Goal: Contribute content

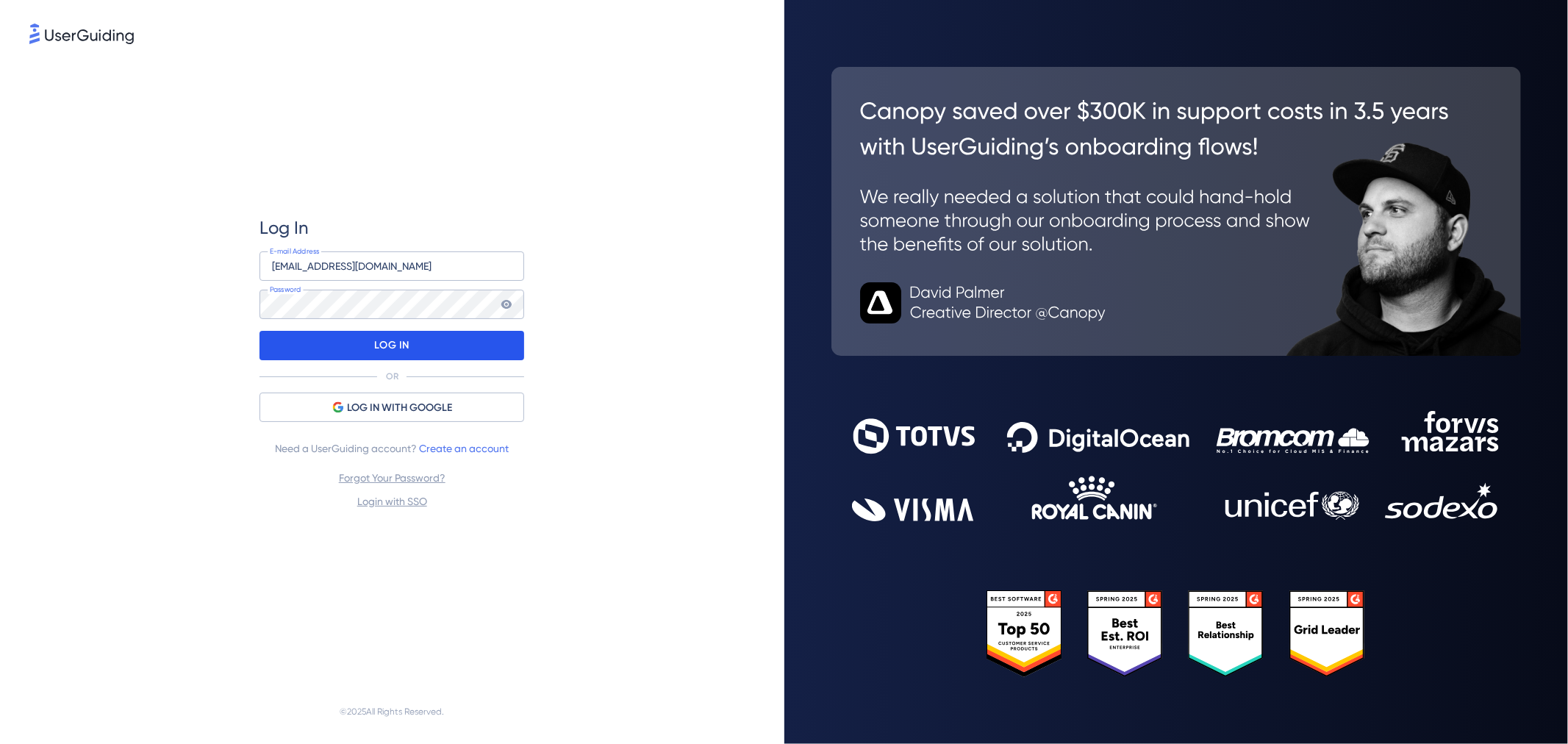
click at [413, 349] on div "LOG IN" at bounding box center [392, 345] width 265 height 29
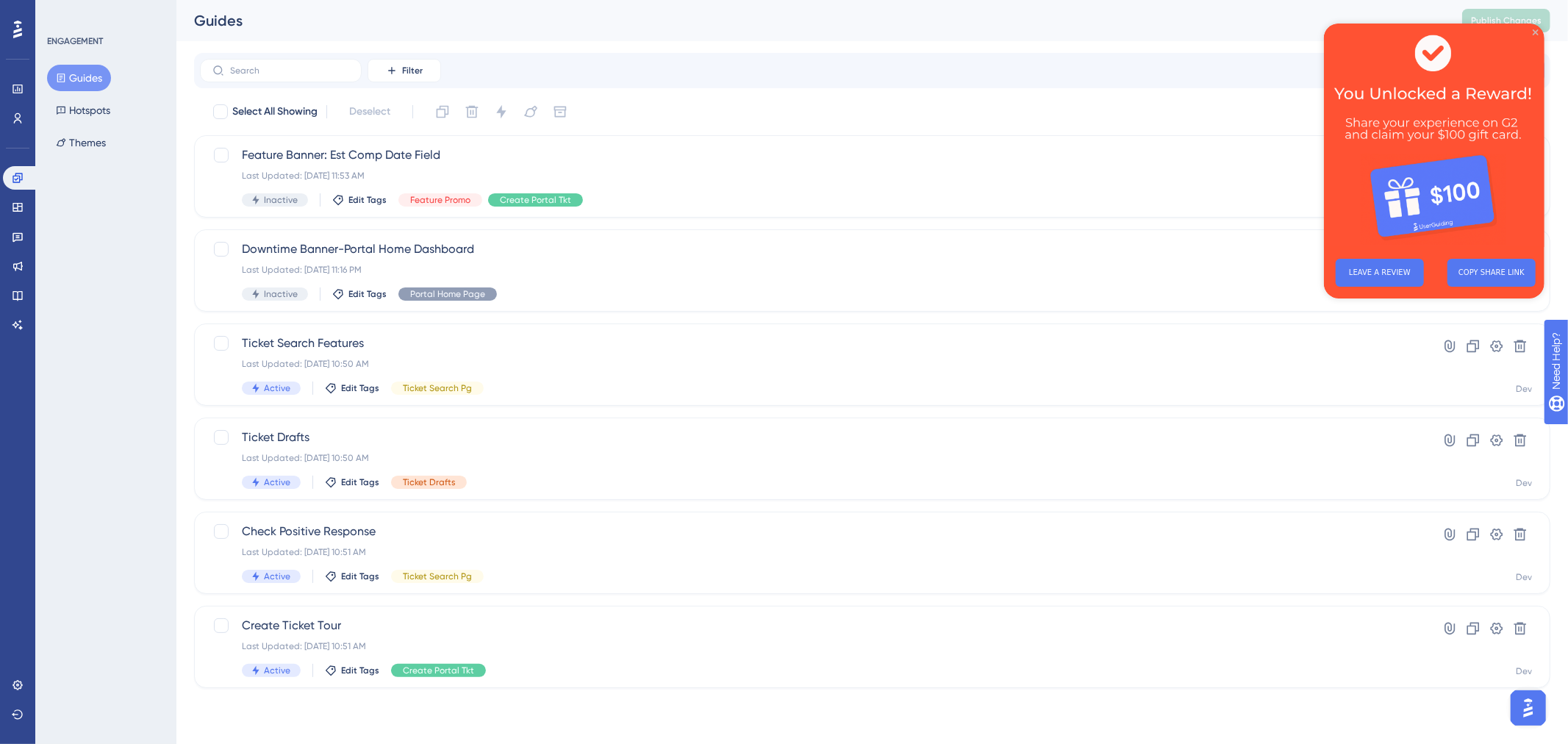
click at [1533, 33] on icon "Close Preview" at bounding box center [1535, 32] width 6 height 6
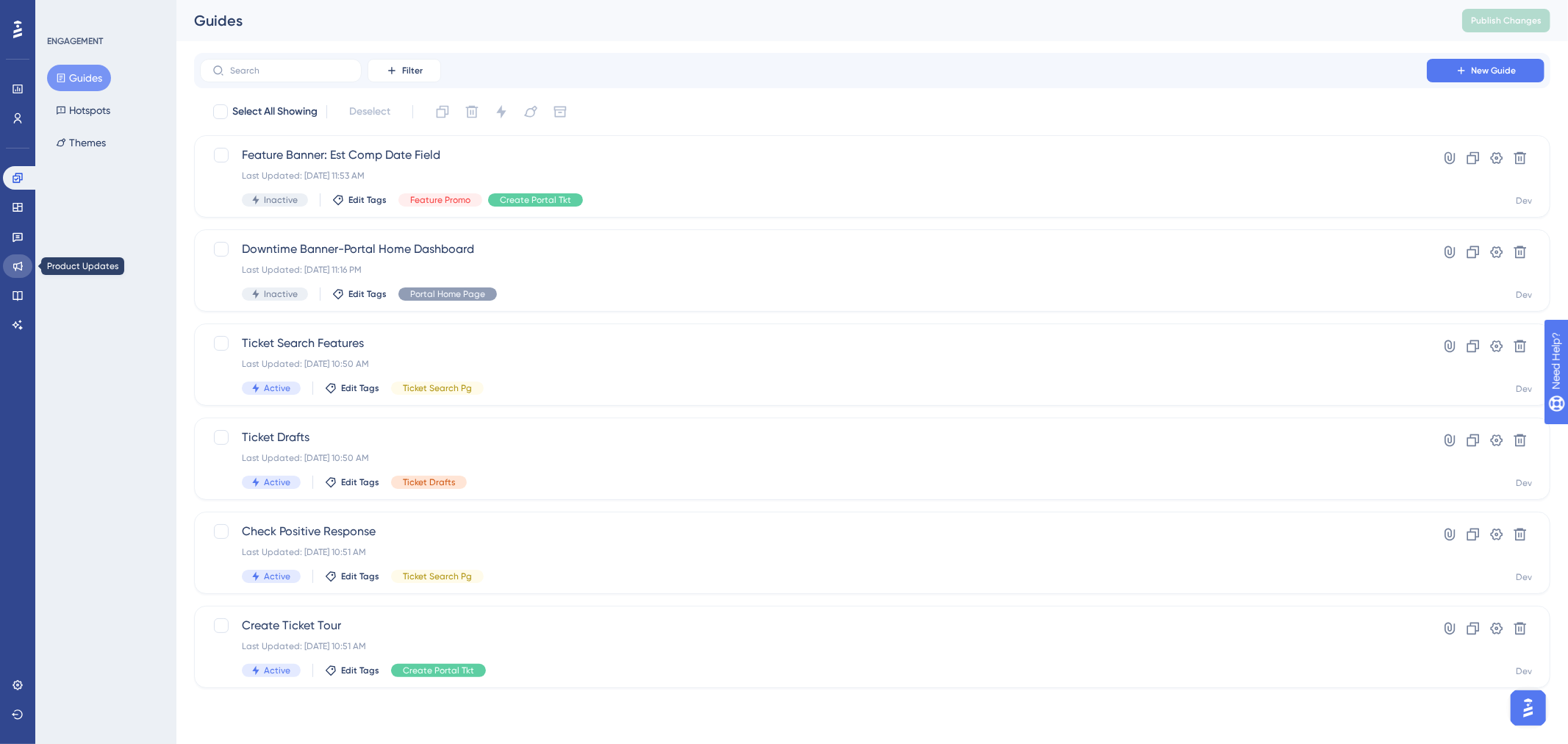
click at [18, 265] on icon at bounding box center [18, 267] width 12 height 12
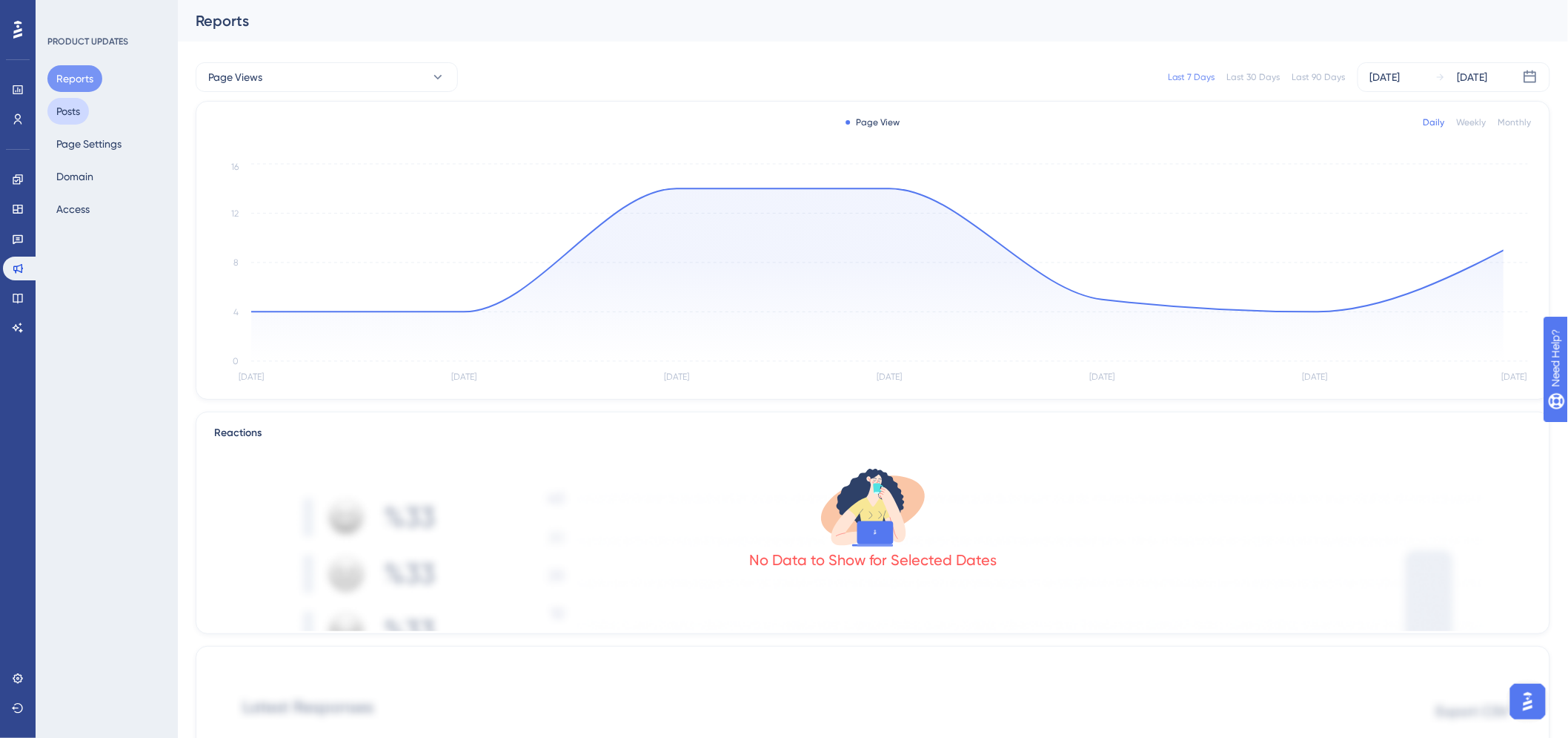
click at [71, 102] on button "Posts" at bounding box center [68, 111] width 42 height 27
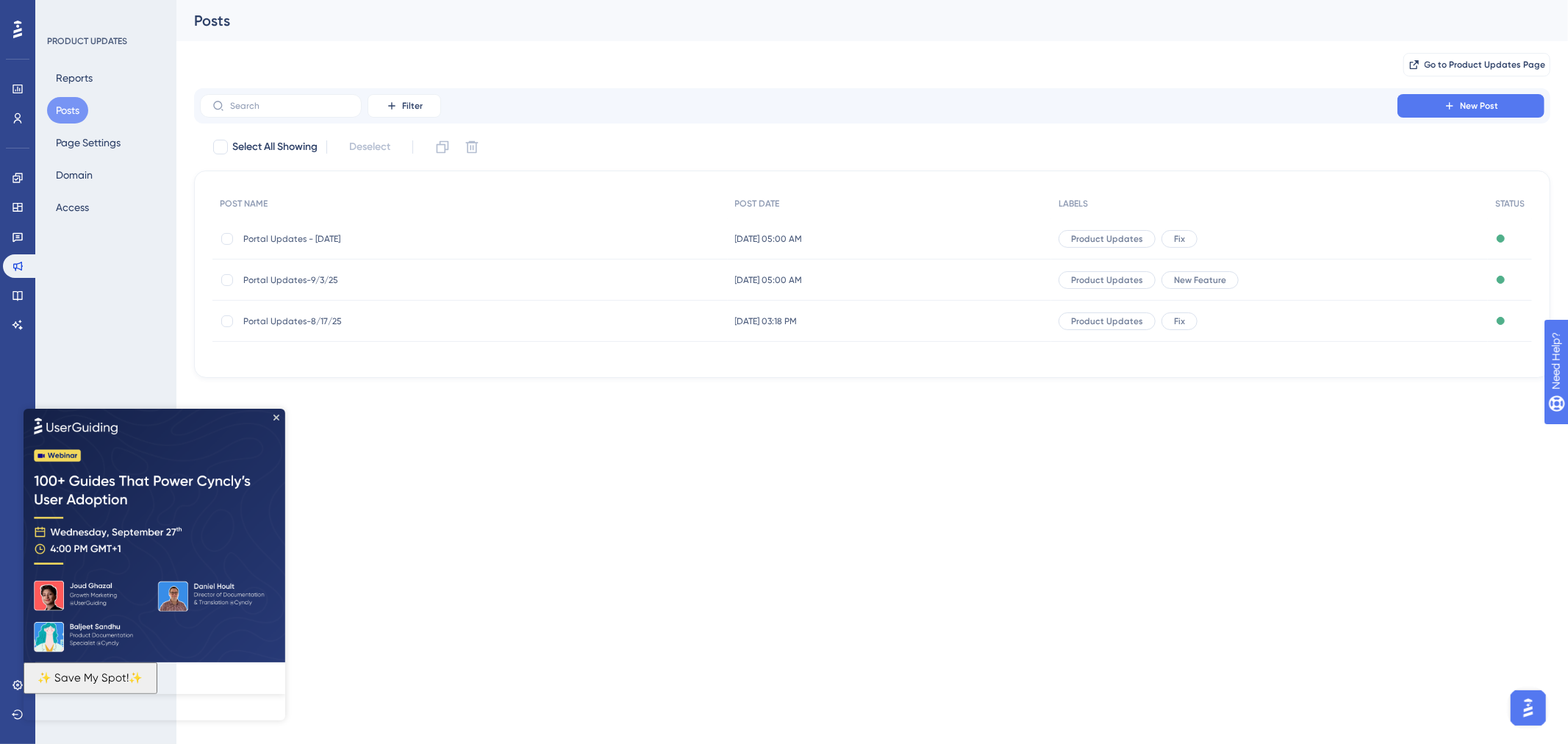
click at [389, 270] on div "Portal Updates-9/3/25 Portal Updates-9/3/25" at bounding box center [361, 280] width 235 height 41
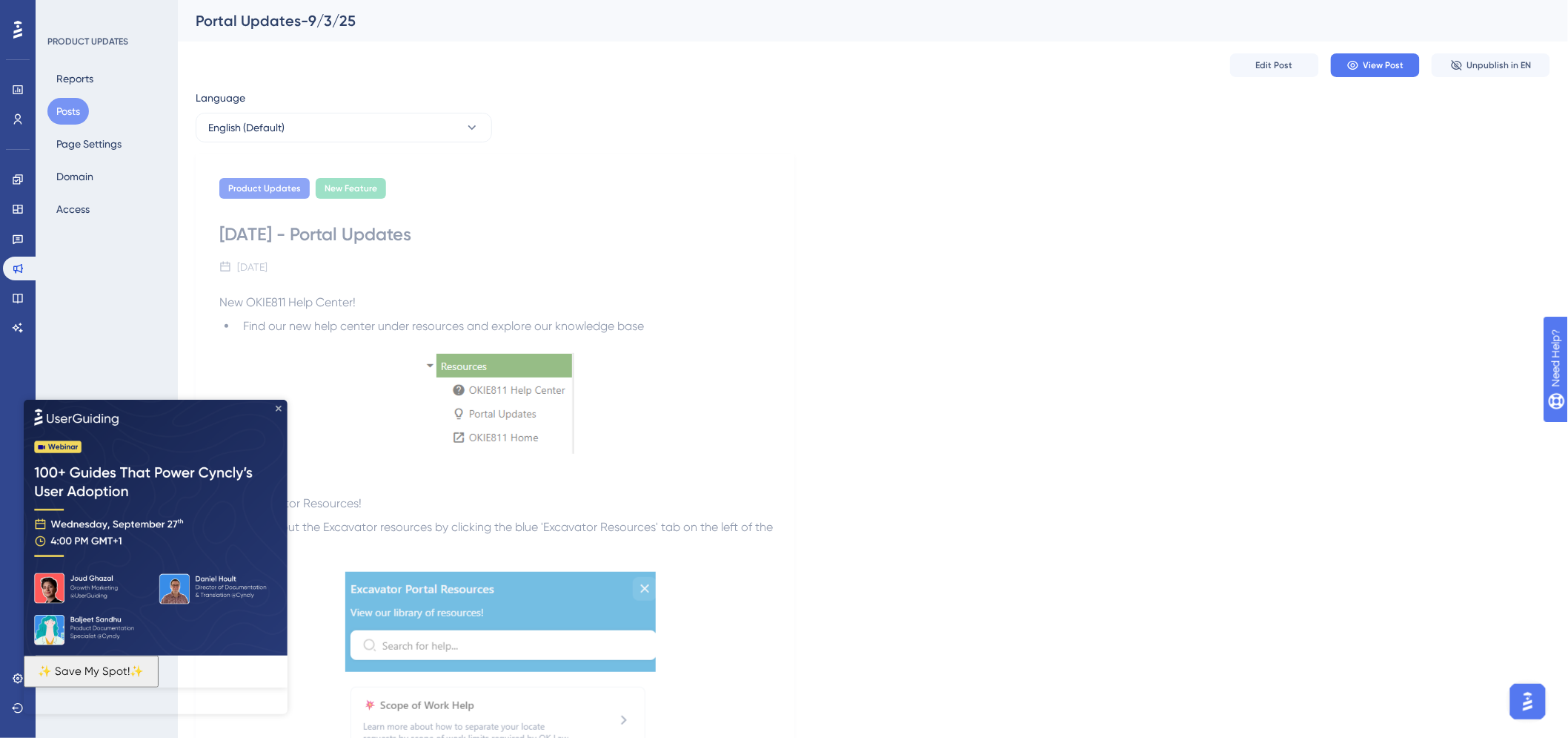
click at [279, 407] on icon "Close Preview" at bounding box center [278, 408] width 6 height 6
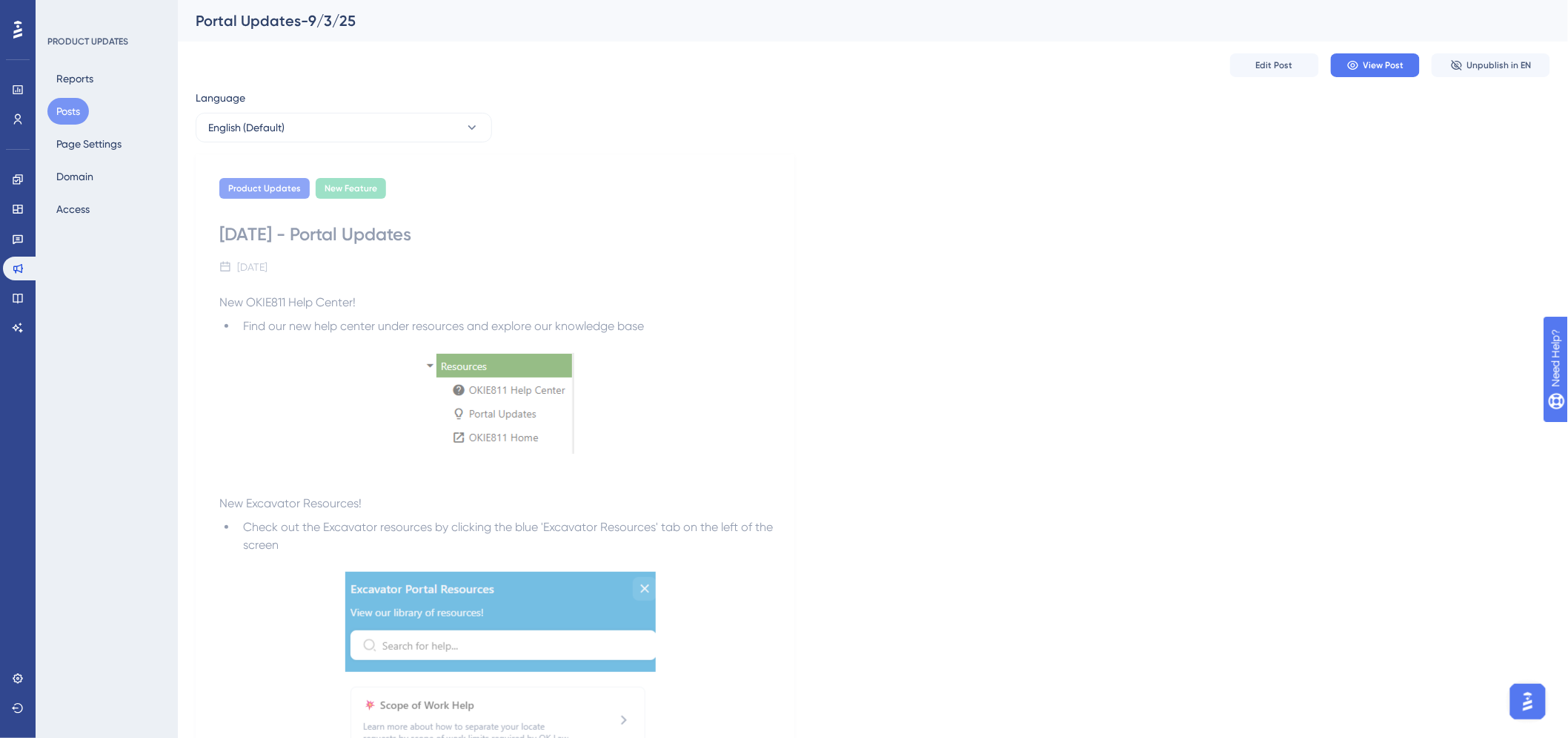
click at [68, 105] on button "Posts" at bounding box center [68, 111] width 42 height 27
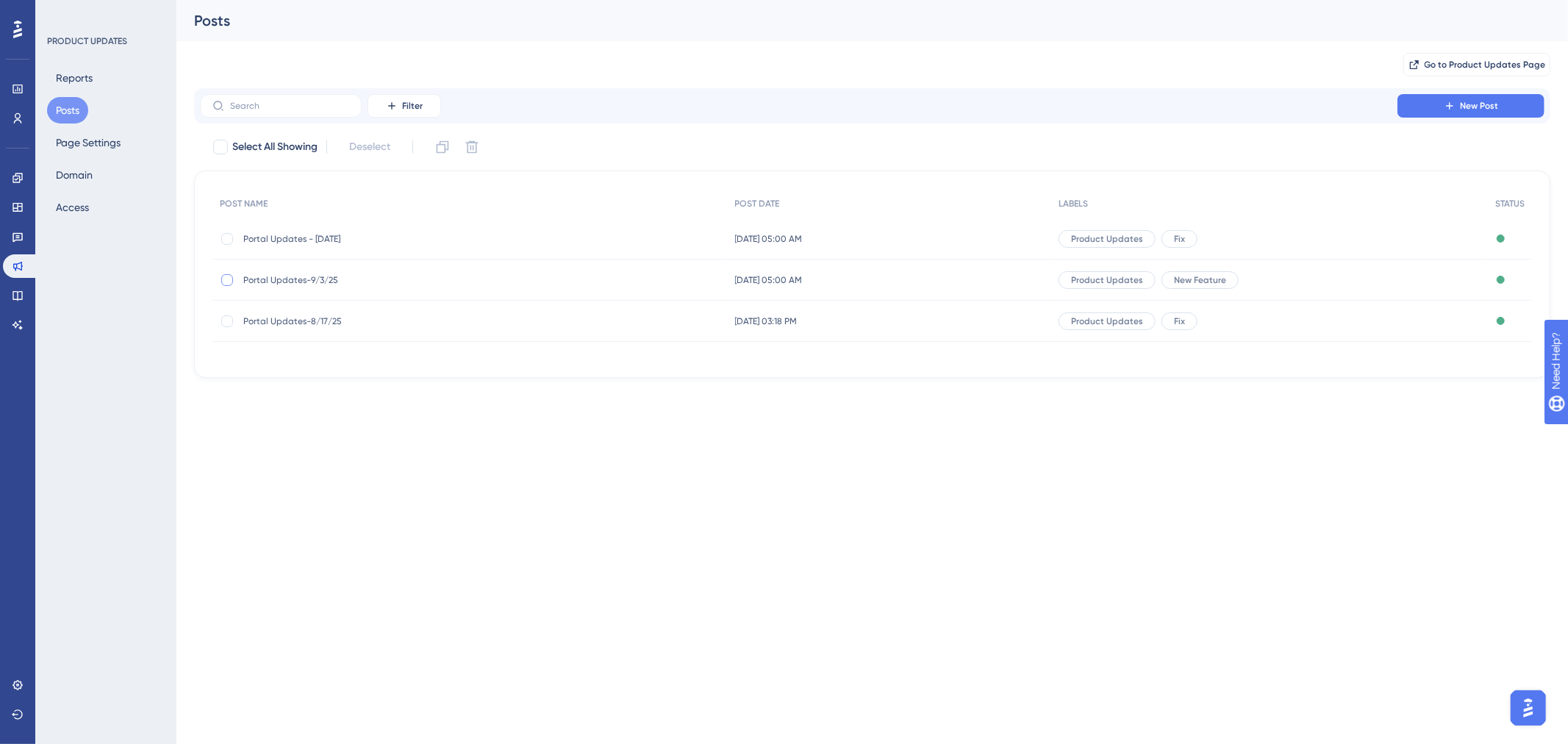
click at [220, 275] on div at bounding box center [227, 280] width 15 height 15
checkbox input "true"
click at [443, 143] on icon at bounding box center [443, 148] width 15 height 15
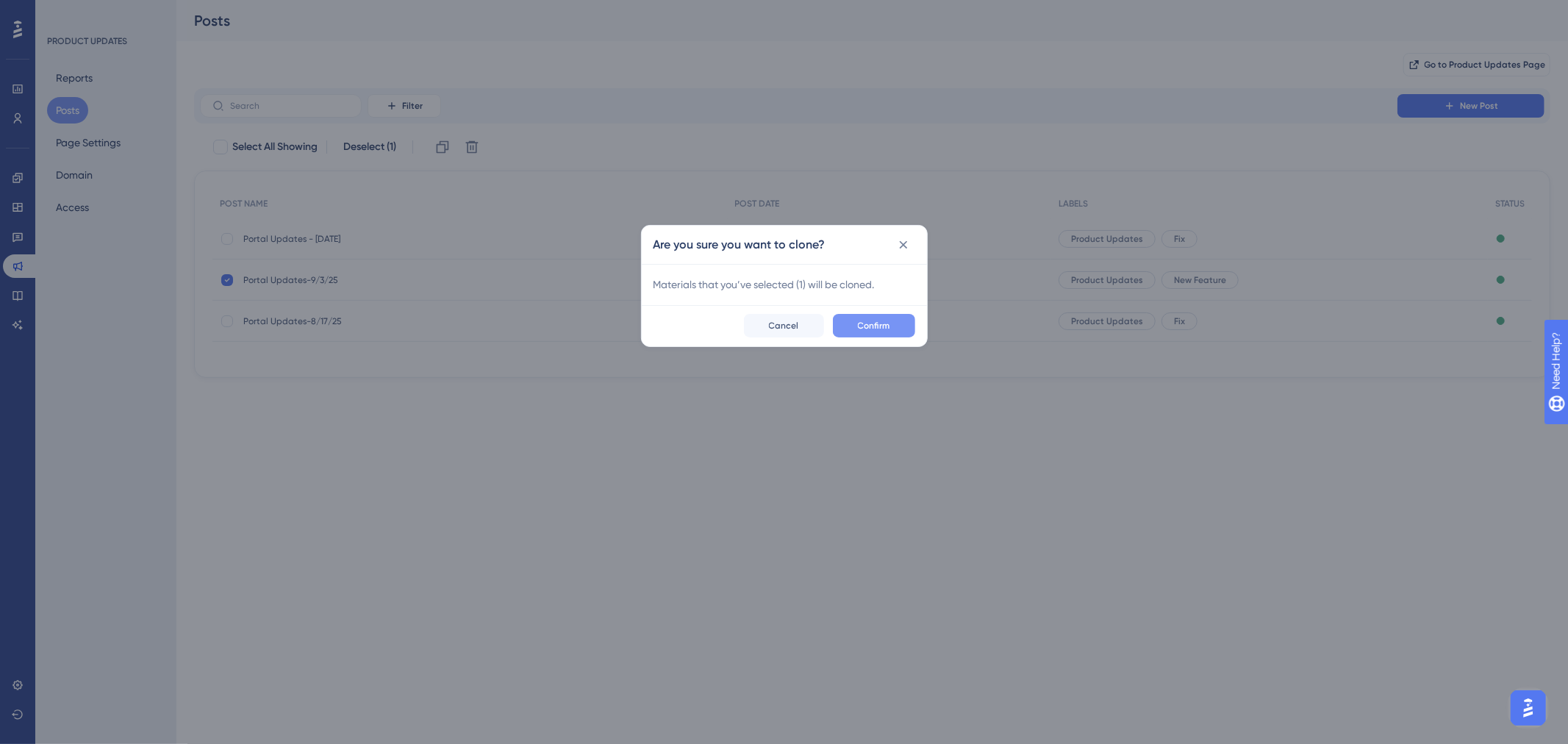
click at [857, 328] on span "Confirm" at bounding box center [873, 326] width 32 height 12
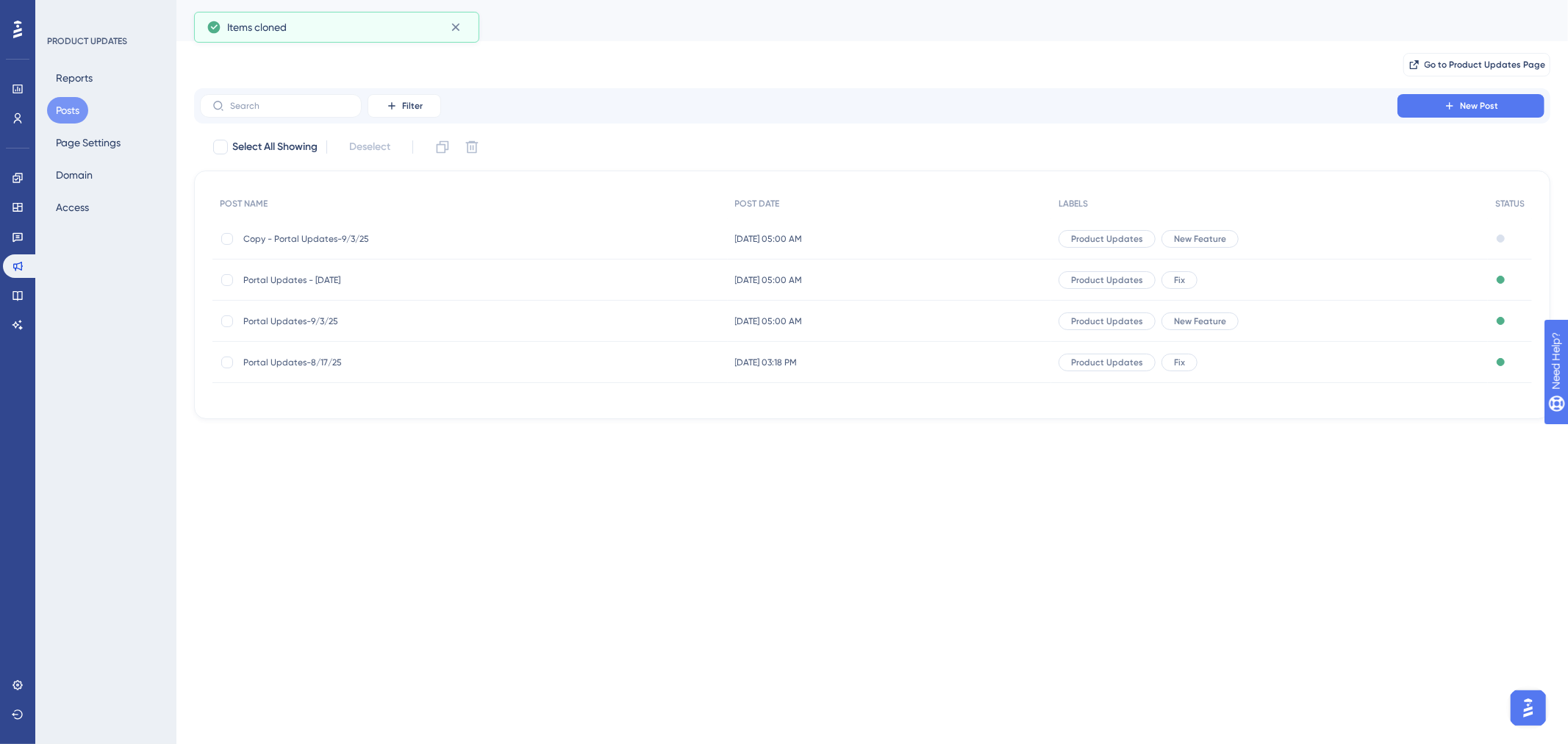
click at [275, 239] on span "Copy - Portal Updates-9/3/25" at bounding box center [361, 239] width 235 height 12
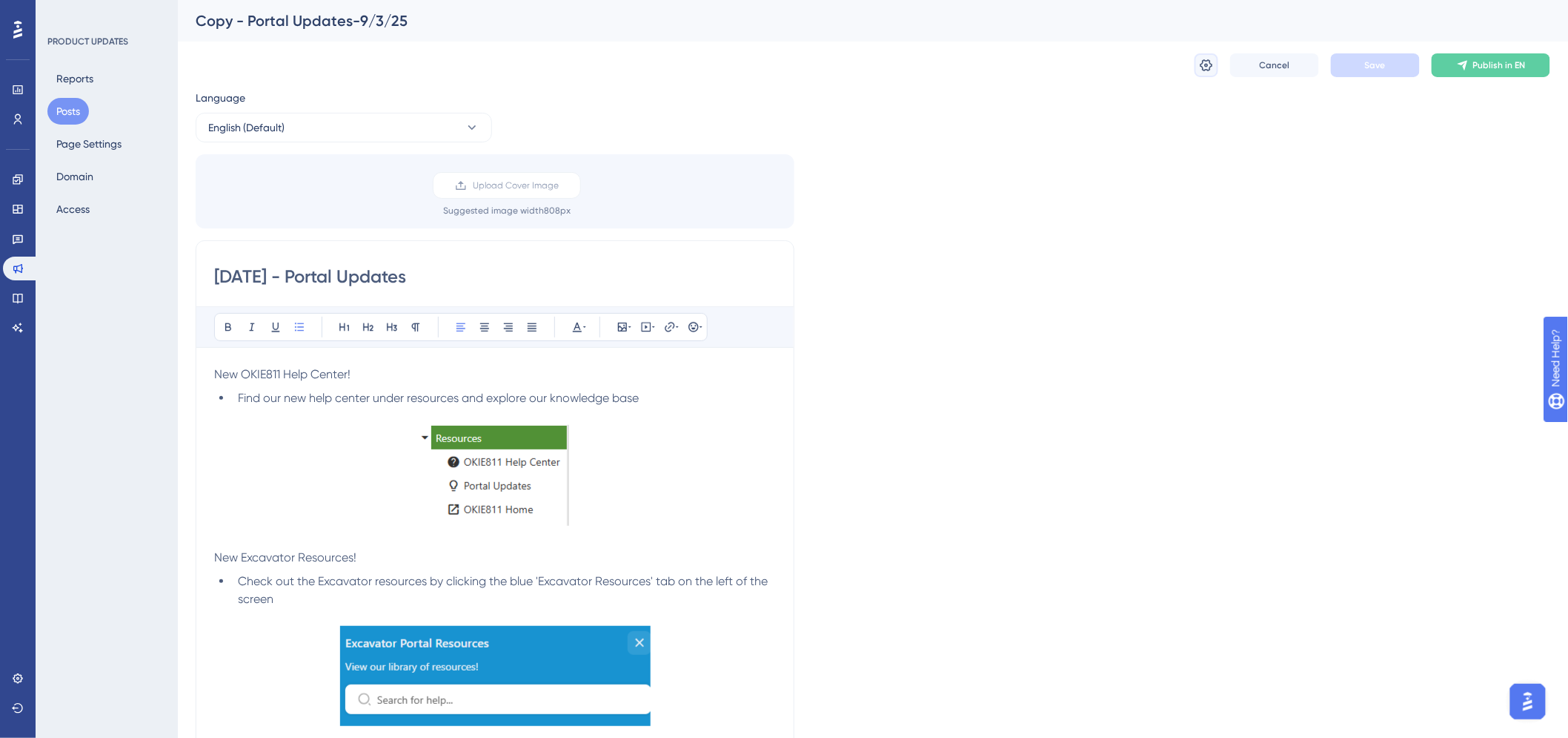
click at [1197, 65] on button at bounding box center [1206, 65] width 24 height 24
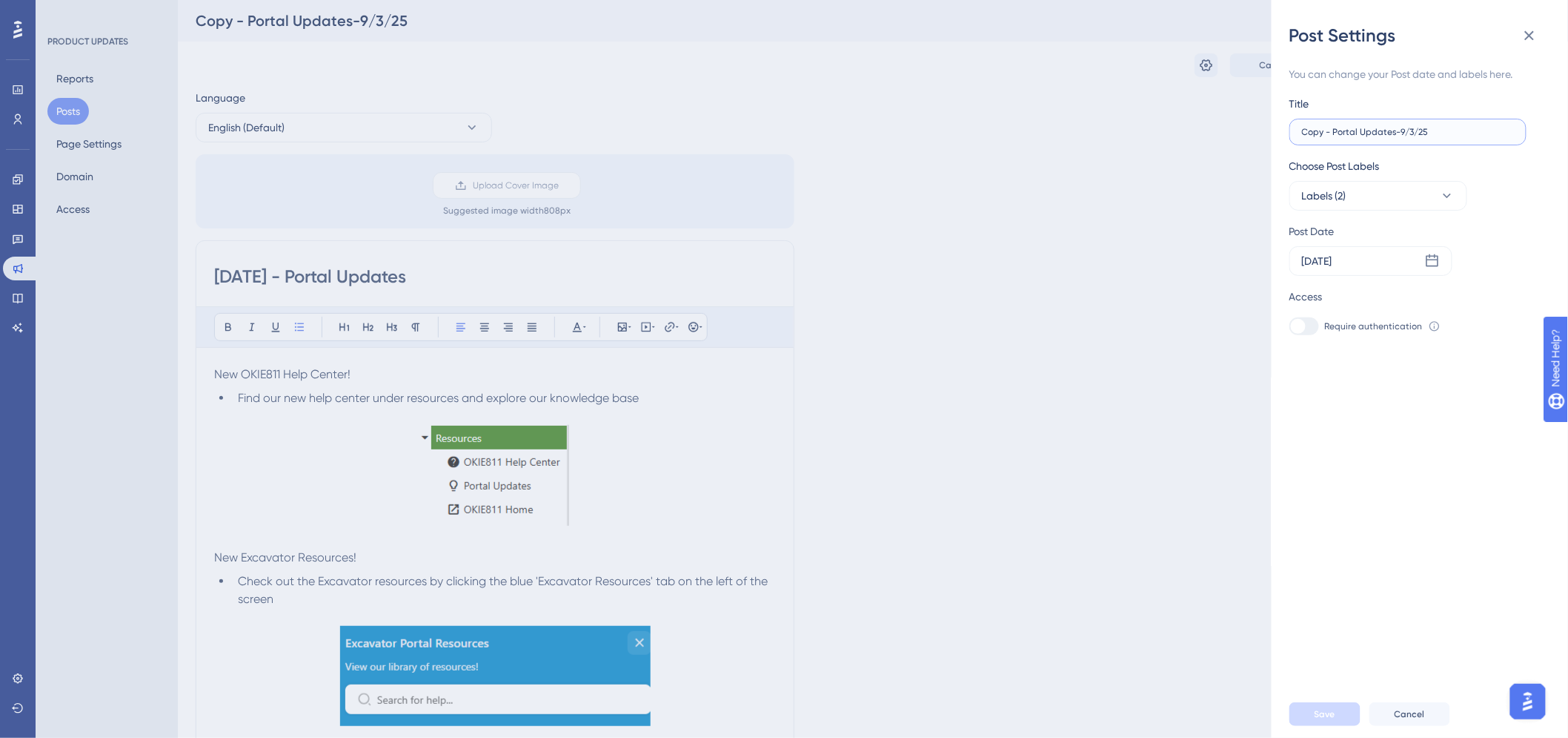
drag, startPoint x: 1331, startPoint y: 137, endPoint x: 1279, endPoint y: 140, distance: 52.1
click at [1279, 140] on div "Post Settings You can change your Post date and labels here. Title Copy - Porta…" at bounding box center [1420, 369] width 297 height 738
click at [1384, 130] on input "Portal Updates-9/3/25" at bounding box center [1408, 132] width 212 height 11
type input "Portal Updates-9/12/25"
click at [1372, 206] on button "Labels (2)" at bounding box center [1378, 195] width 178 height 30
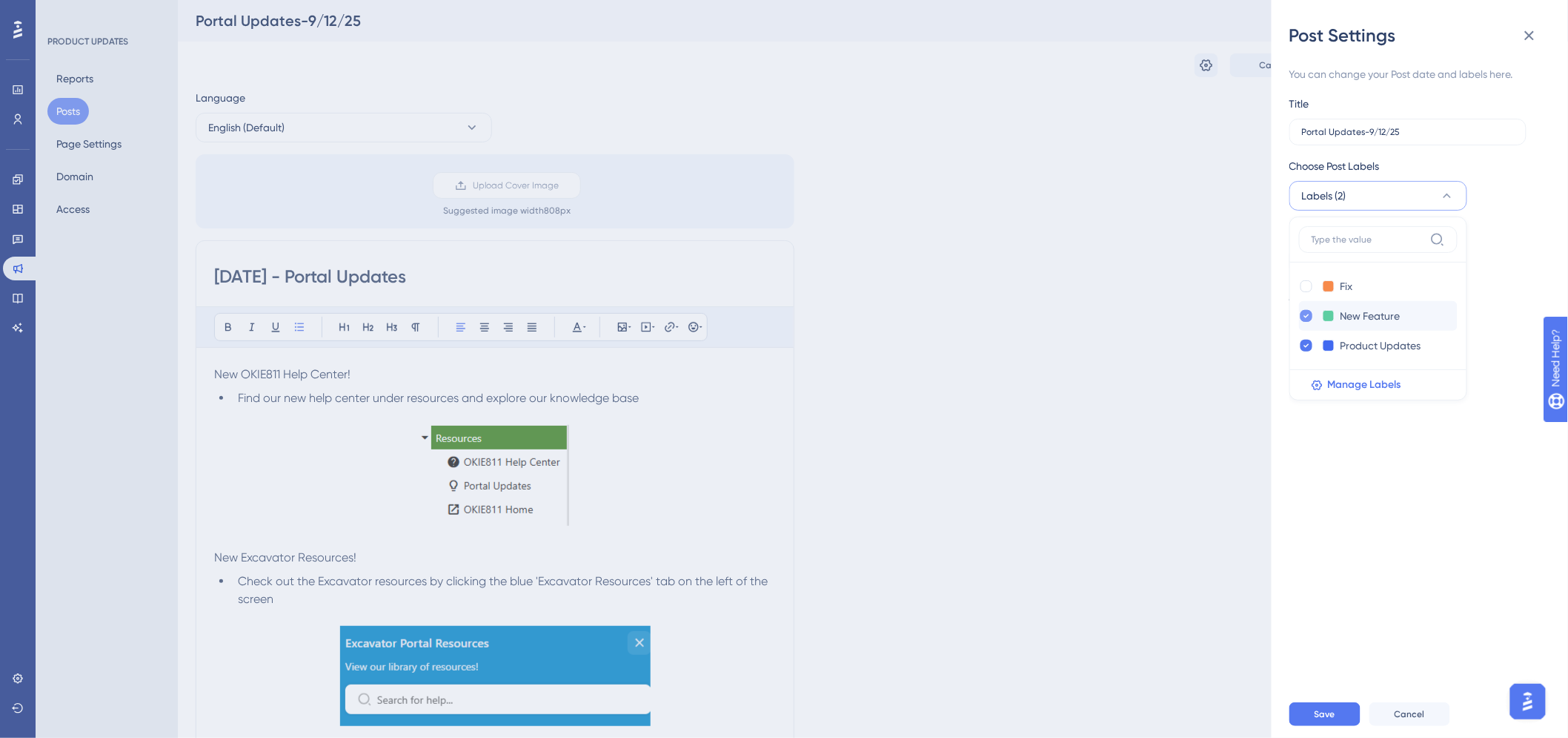
click at [1304, 314] on icon at bounding box center [1307, 316] width 6 height 11
checkbox input "false"
click at [1305, 292] on div at bounding box center [1307, 286] width 12 height 12
checkbox input "true"
click at [1341, 722] on button "Save" at bounding box center [1325, 714] width 71 height 24
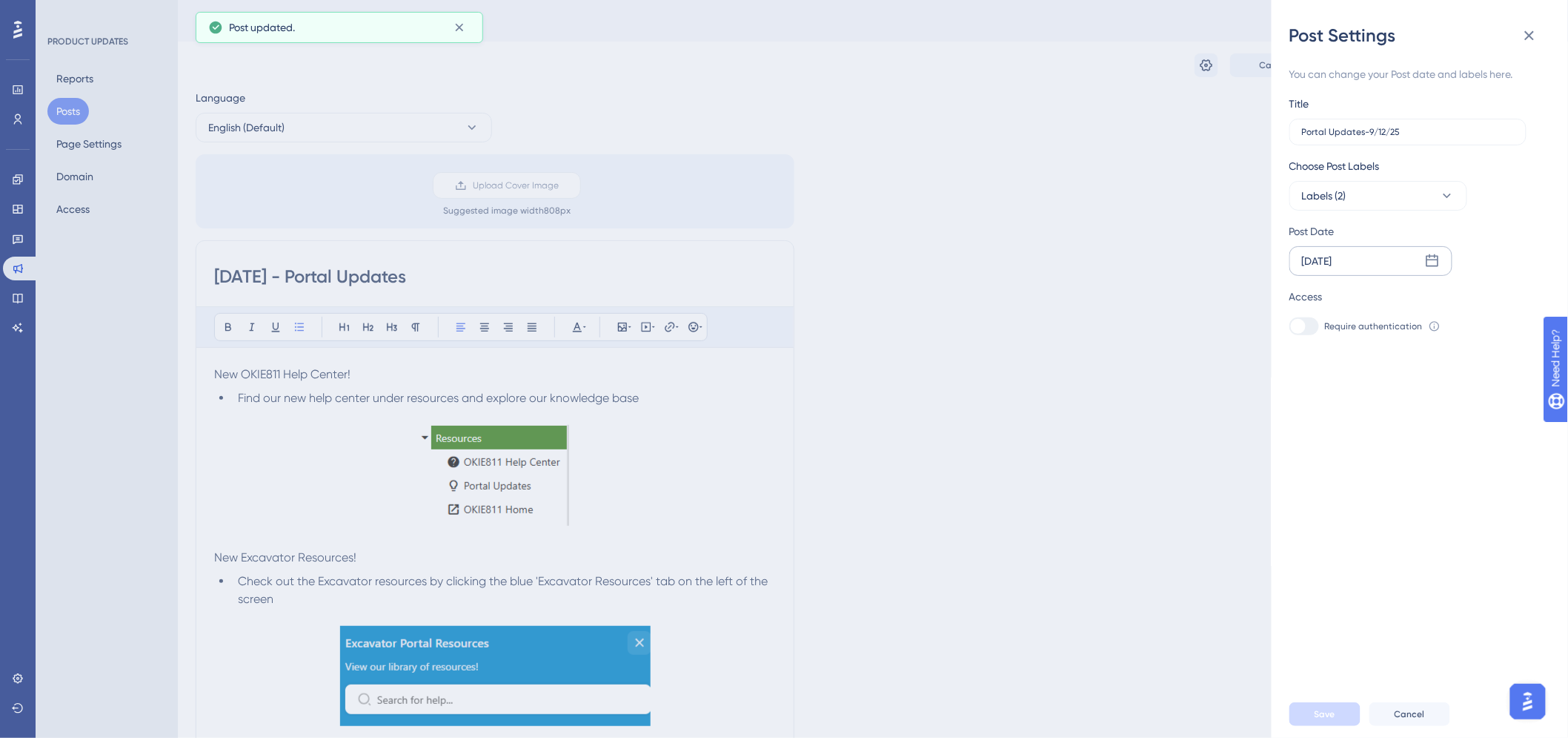
click at [1424, 260] on div "[DATE]" at bounding box center [1371, 260] width 163 height 30
click at [1448, 406] on button "12" at bounding box center [1446, 409] width 25 height 25
click at [1321, 720] on span "Save" at bounding box center [1324, 714] width 20 height 12
click at [279, 272] on div "Post Settings You can change your Post date and labels here. Title Portal Updat…" at bounding box center [784, 369] width 1568 height 738
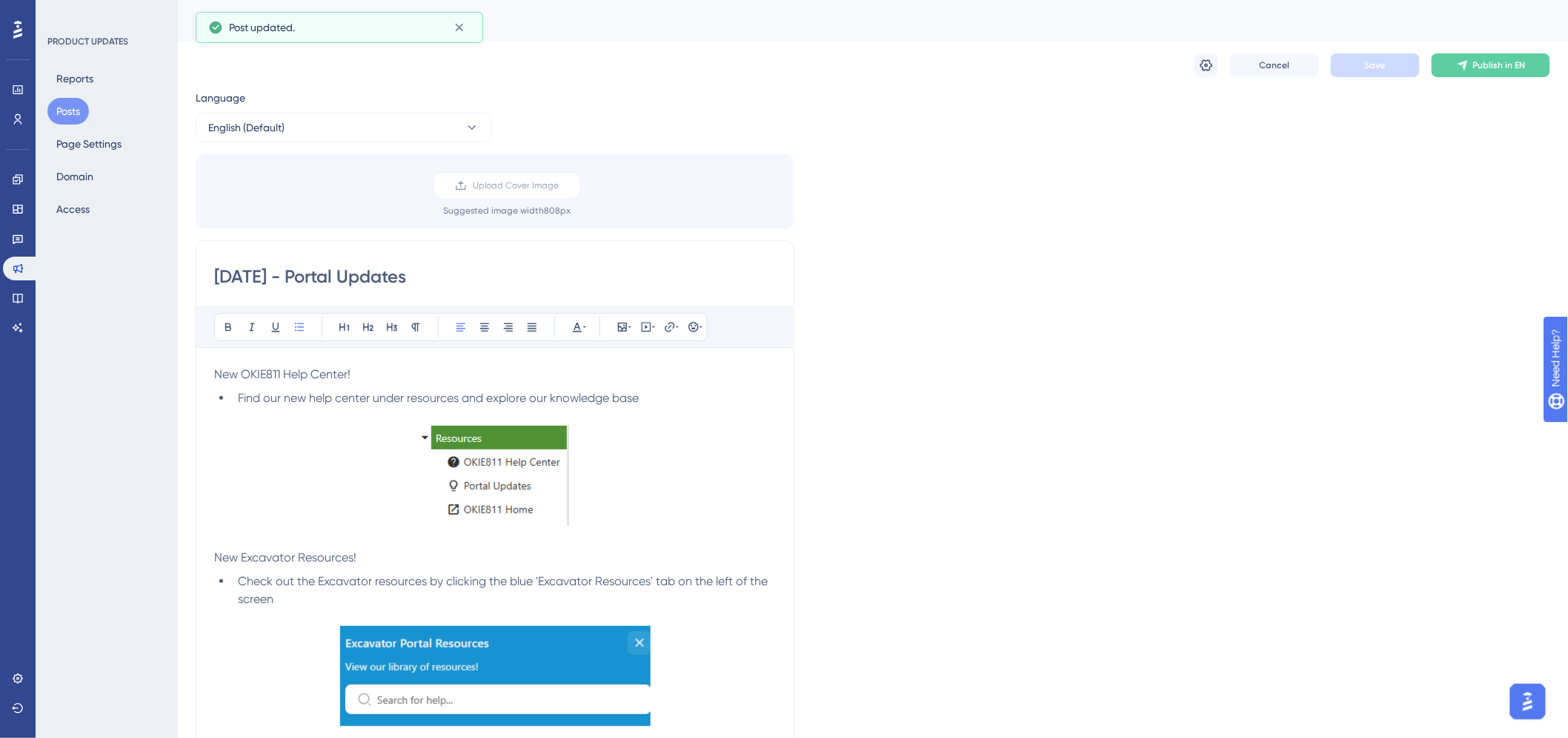
click at [245, 275] on input "[DATE] - Portal Updates" at bounding box center [495, 276] width 562 height 24
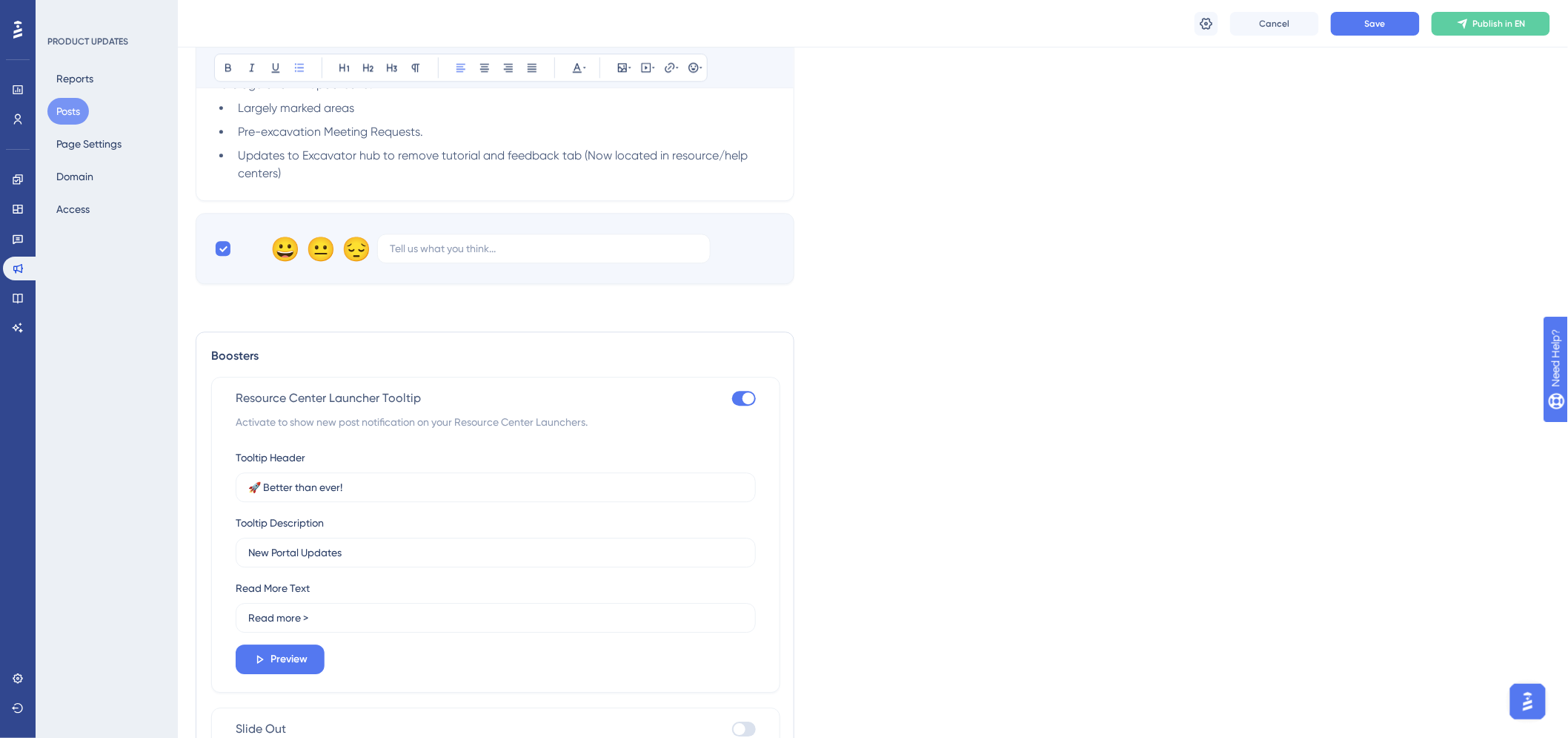
scroll to position [1235, 0]
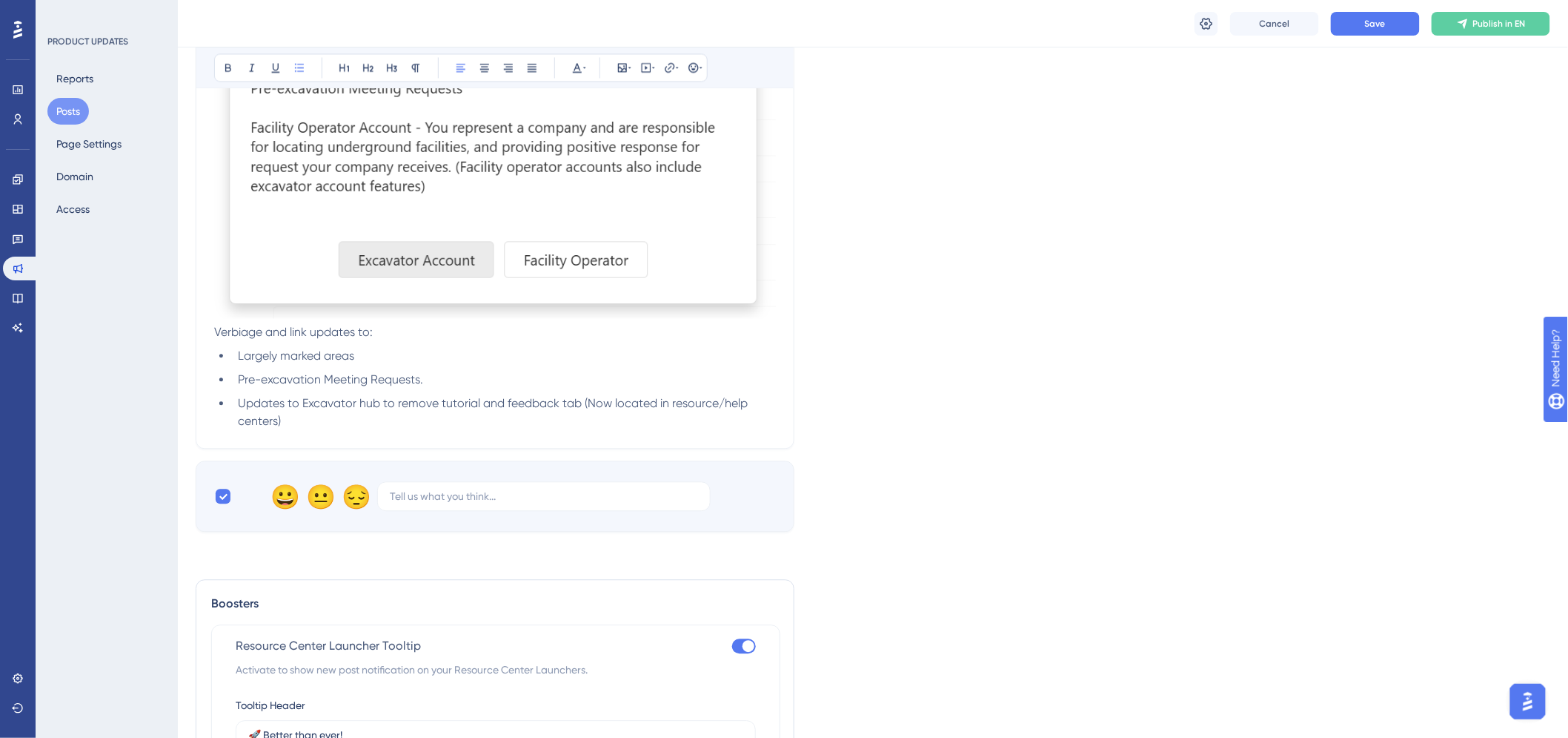
type input "[DATE] - Portal Updates"
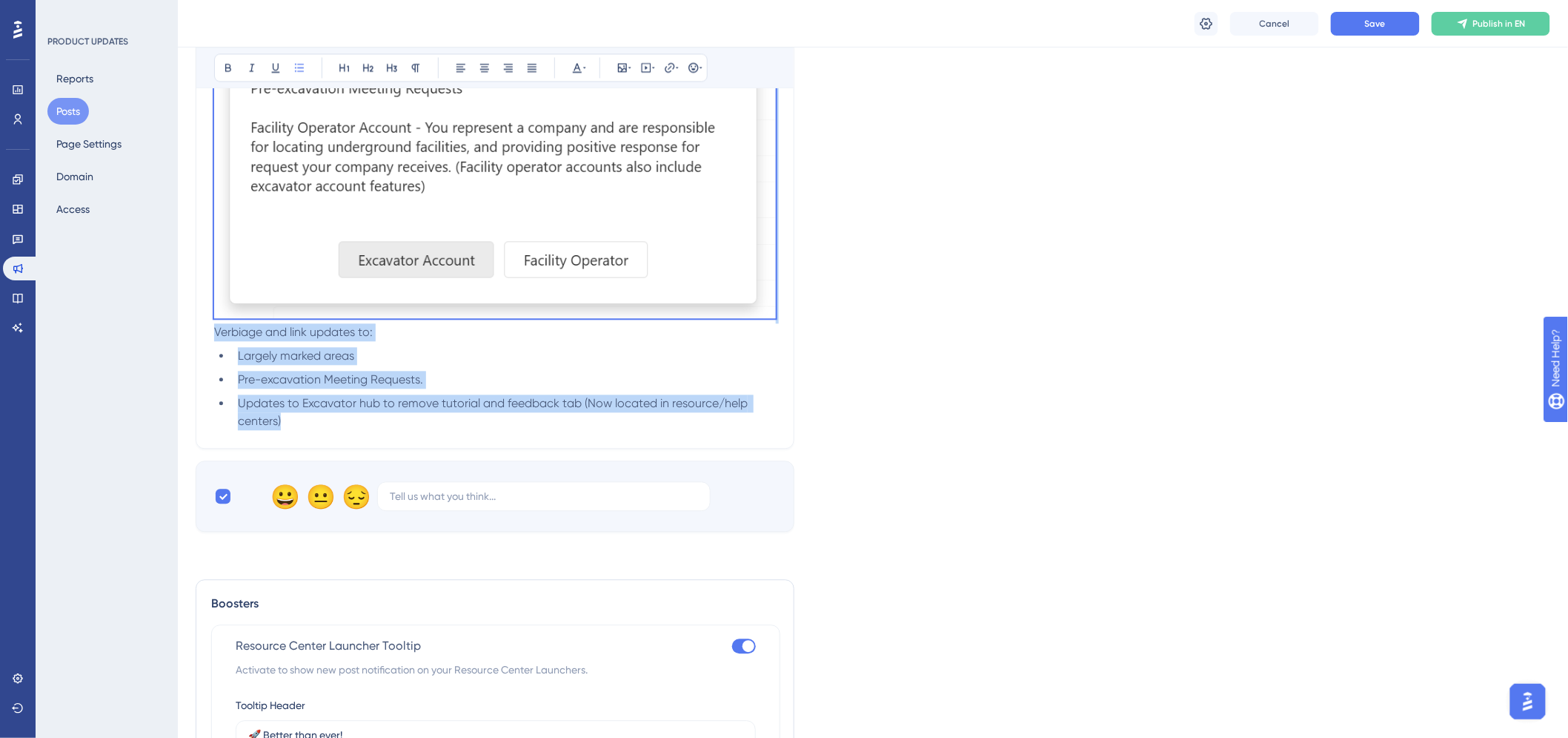
drag, startPoint x: 307, startPoint y: 425, endPoint x: 246, endPoint y: 137, distance: 294.4
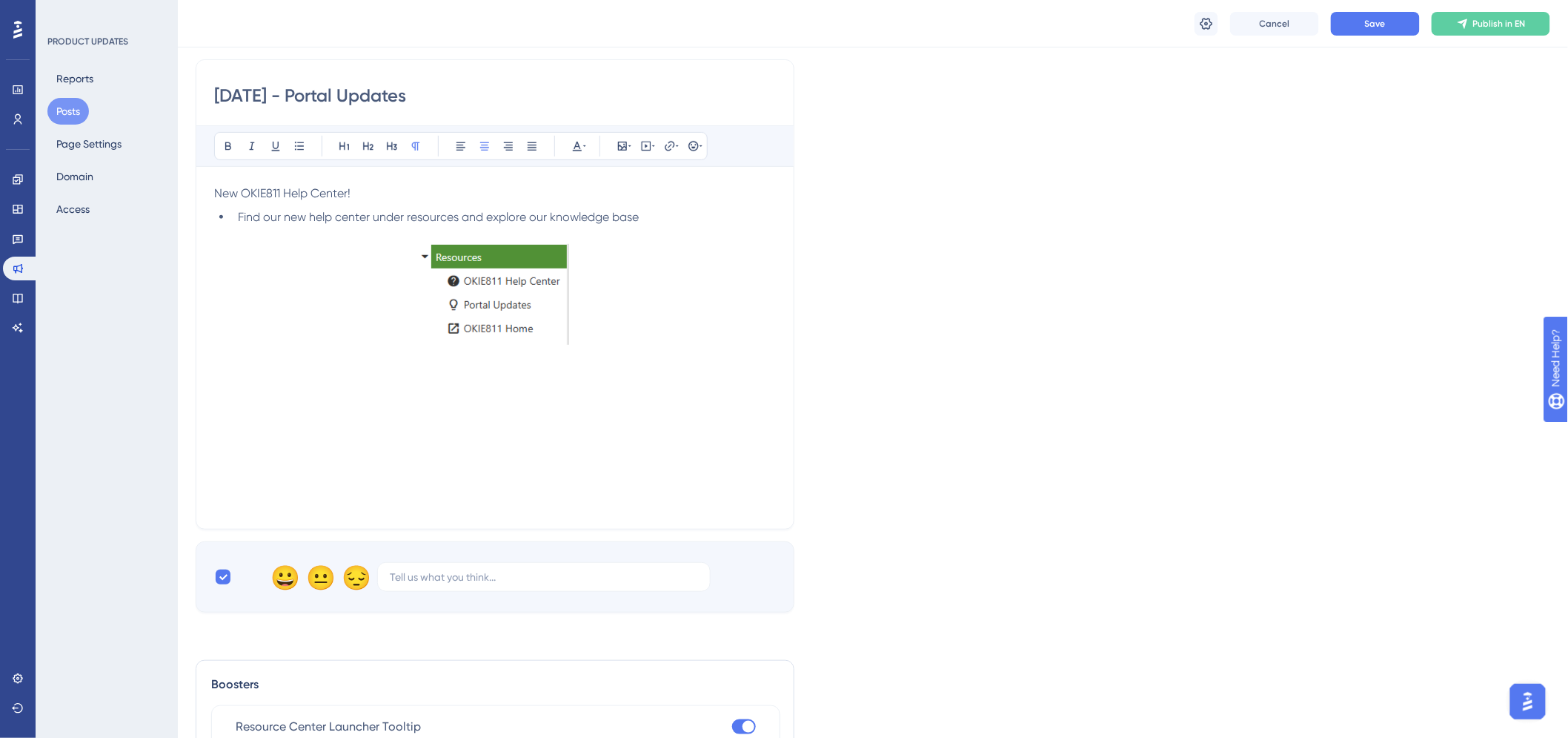
scroll to position [20, 0]
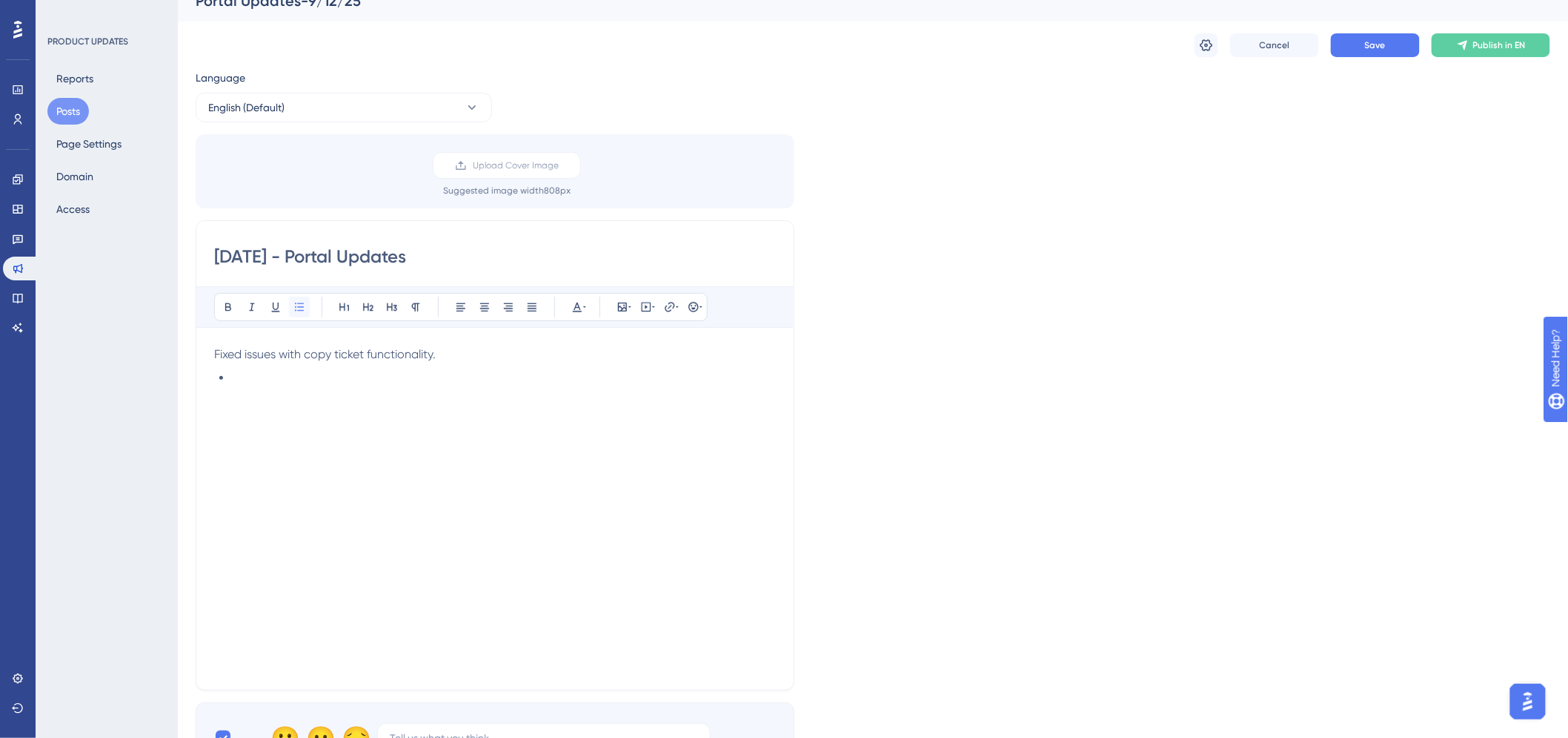
click at [294, 301] on icon at bounding box center [300, 307] width 12 height 12
drag, startPoint x: 264, startPoint y: 386, endPoint x: 212, endPoint y: 358, distance: 59.1
click at [212, 358] on div "[DATE] - Portal Updates Bold Italic Underline Bullet Point Heading 1 Heading 2 …" at bounding box center [495, 455] width 599 height 470
click at [301, 313] on button at bounding box center [299, 307] width 20 height 20
click at [285, 378] on span "Added ability to copy additional ticket types" at bounding box center [357, 377] width 239 height 14
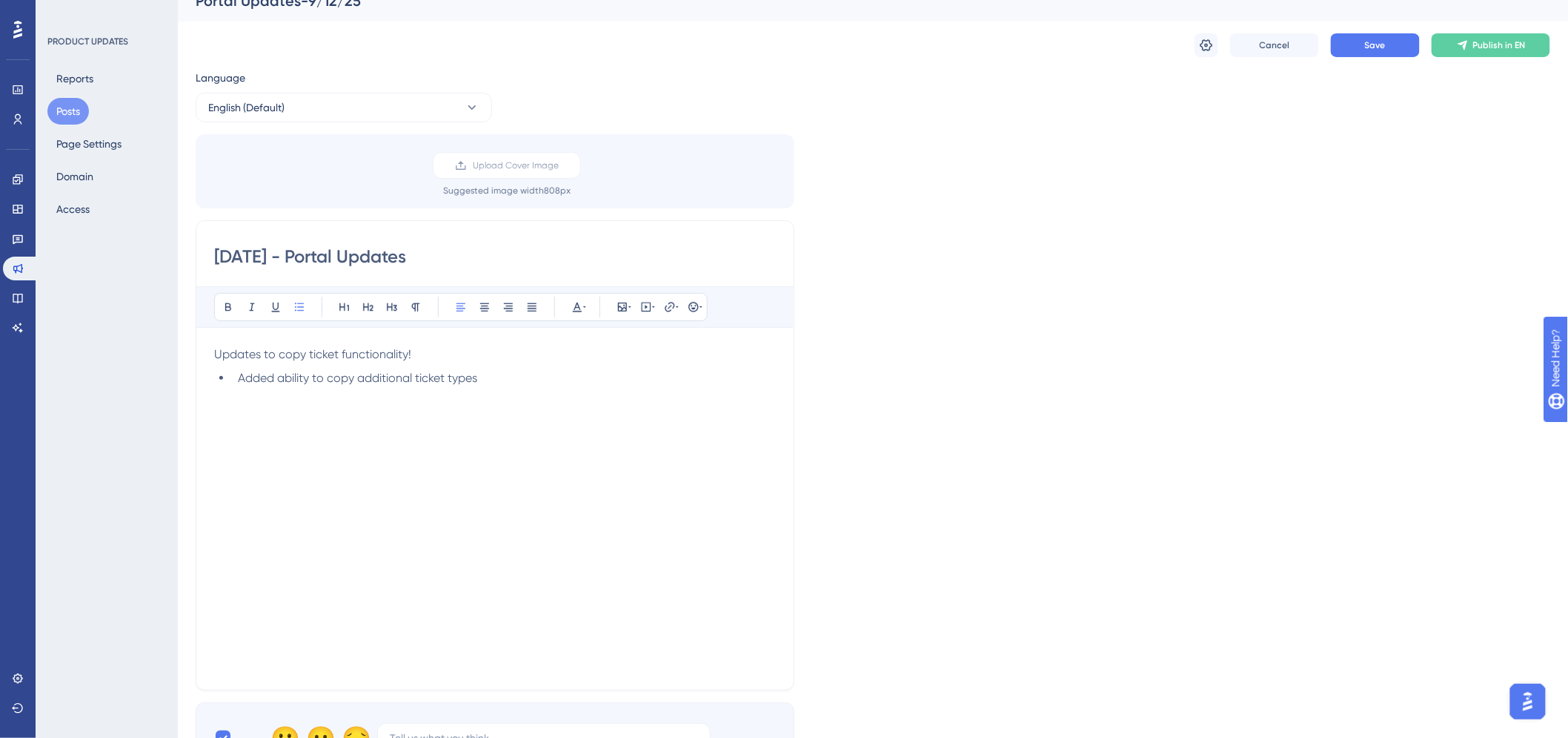
drag, startPoint x: 486, startPoint y: 371, endPoint x: 504, endPoint y: 386, distance: 23.4
click at [486, 371] on li "Added ability to copy additional ticket types" at bounding box center [504, 377] width 544 height 17
click at [480, 375] on span "Added ability to copy additional ticket types:" at bounding box center [358, 377] width 242 height 14
click at [421, 402] on li "Design - Survey Request" at bounding box center [515, 401] width 520 height 17
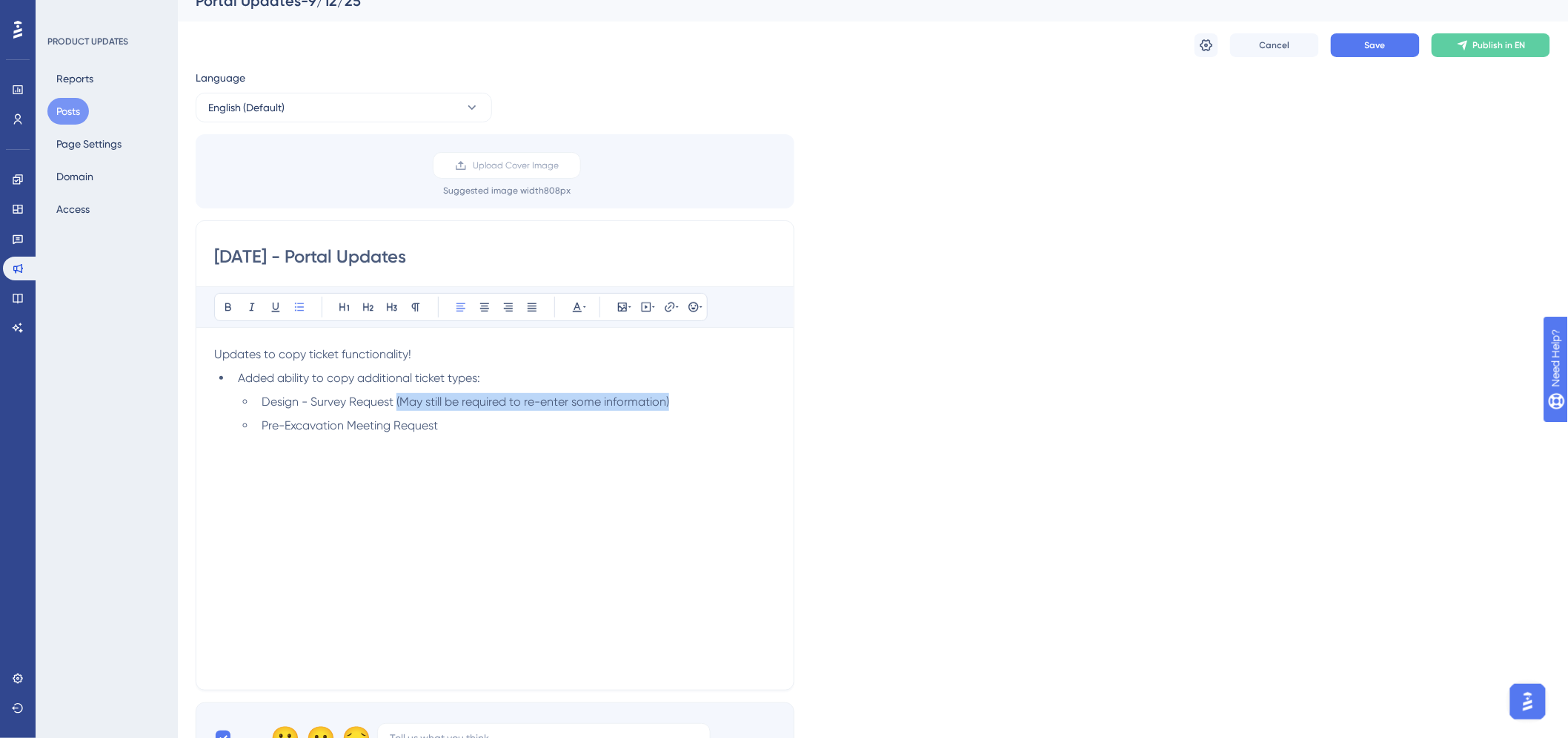
drag, startPoint x: 395, startPoint y: 398, endPoint x: 675, endPoint y: 399, distance: 280.0
click at [675, 398] on li "Design - Survey Request (May still be required to re-enter some information)" at bounding box center [515, 401] width 520 height 17
copy span "(May still be required to re-enter some information)"
click at [606, 406] on span "Design - Survey Request (May still be required to re-enter some information)" at bounding box center [465, 401] width 408 height 14
click at [605, 405] on span "Design - Survey Request (May still be required to re-enter some information)" at bounding box center [465, 401] width 408 height 14
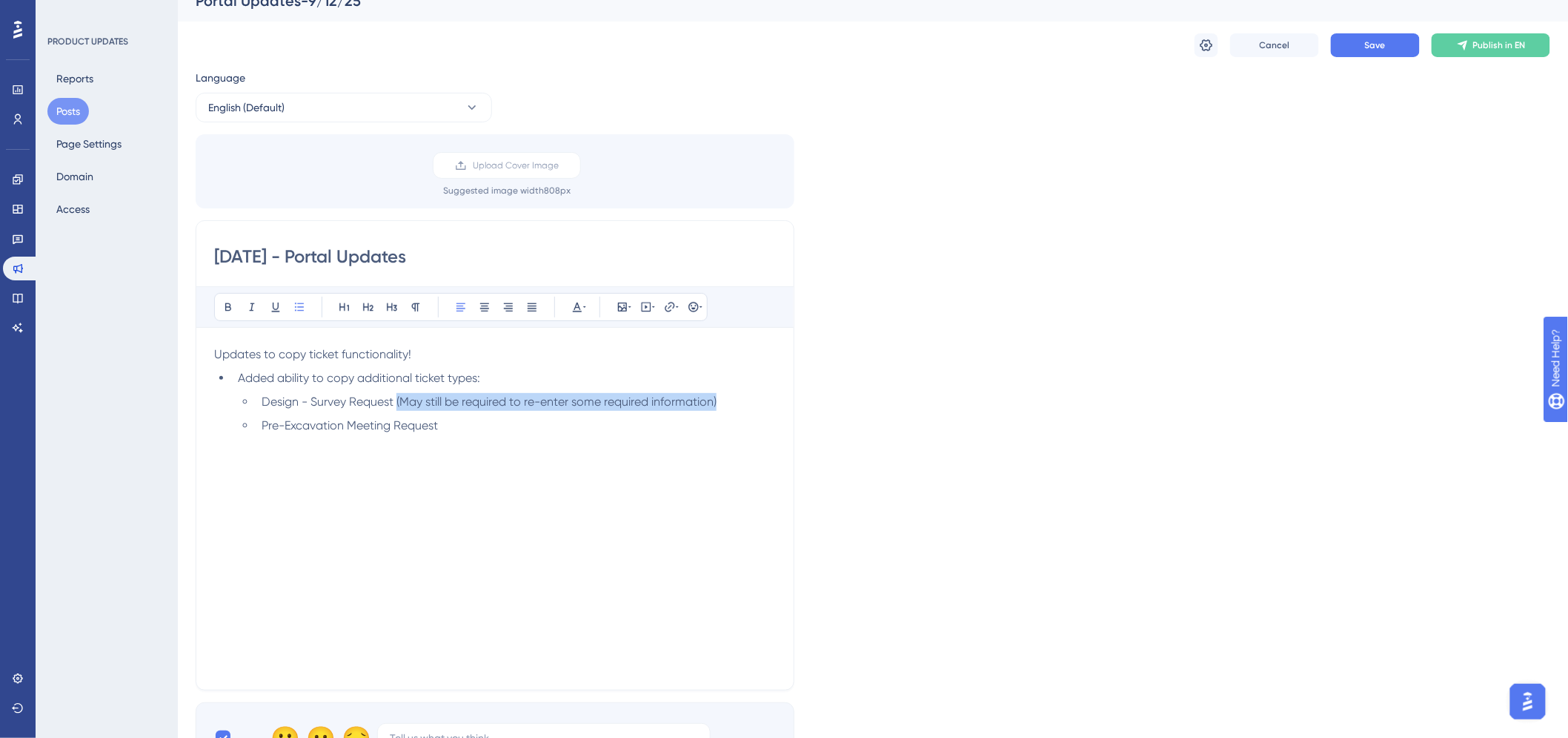
drag, startPoint x: 395, startPoint y: 401, endPoint x: 726, endPoint y: 395, distance: 331.1
click at [726, 395] on li "Design - Survey Request (May still be required to re-enter some required inform…" at bounding box center [515, 401] width 520 height 17
copy span "(May still be required to re-enter some required information)"
click at [501, 424] on li "Pre-Excavation Meeting Request" at bounding box center [515, 425] width 520 height 17
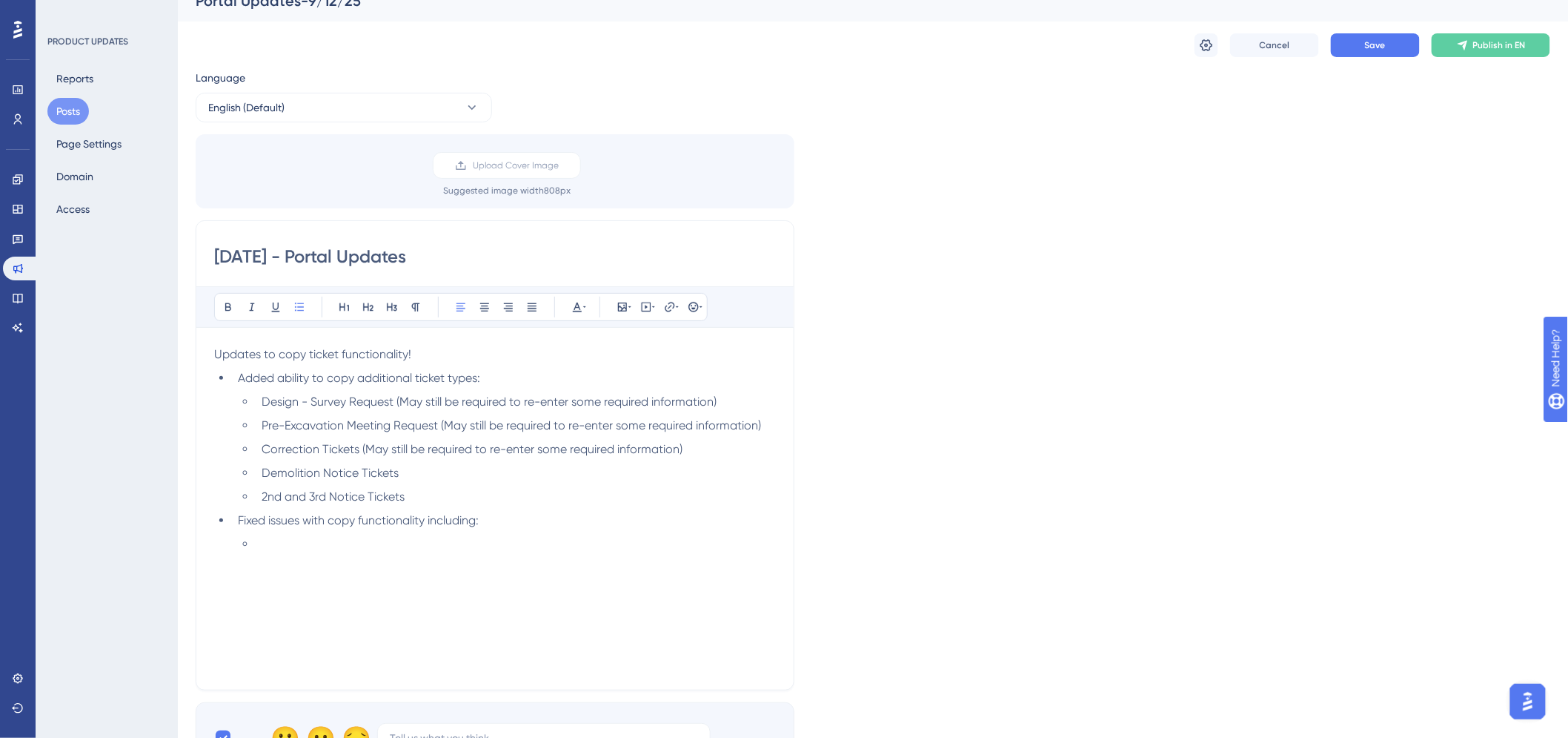
click at [442, 521] on span "Fixed issues with copy functionality including:" at bounding box center [357, 520] width 241 height 14
drag, startPoint x: 260, startPoint y: 542, endPoint x: 337, endPoint y: 580, distance: 85.9
click at [262, 543] on li at bounding box center [515, 544] width 520 height 17
click at [373, 543] on span "Some copy tickets not being able to be directly submitted because of validation…" at bounding box center [510, 553] width 497 height 32
click at [301, 601] on div "Updates to copy ticket functionality! Added ability to copy additional ticket t…" at bounding box center [495, 509] width 562 height 326
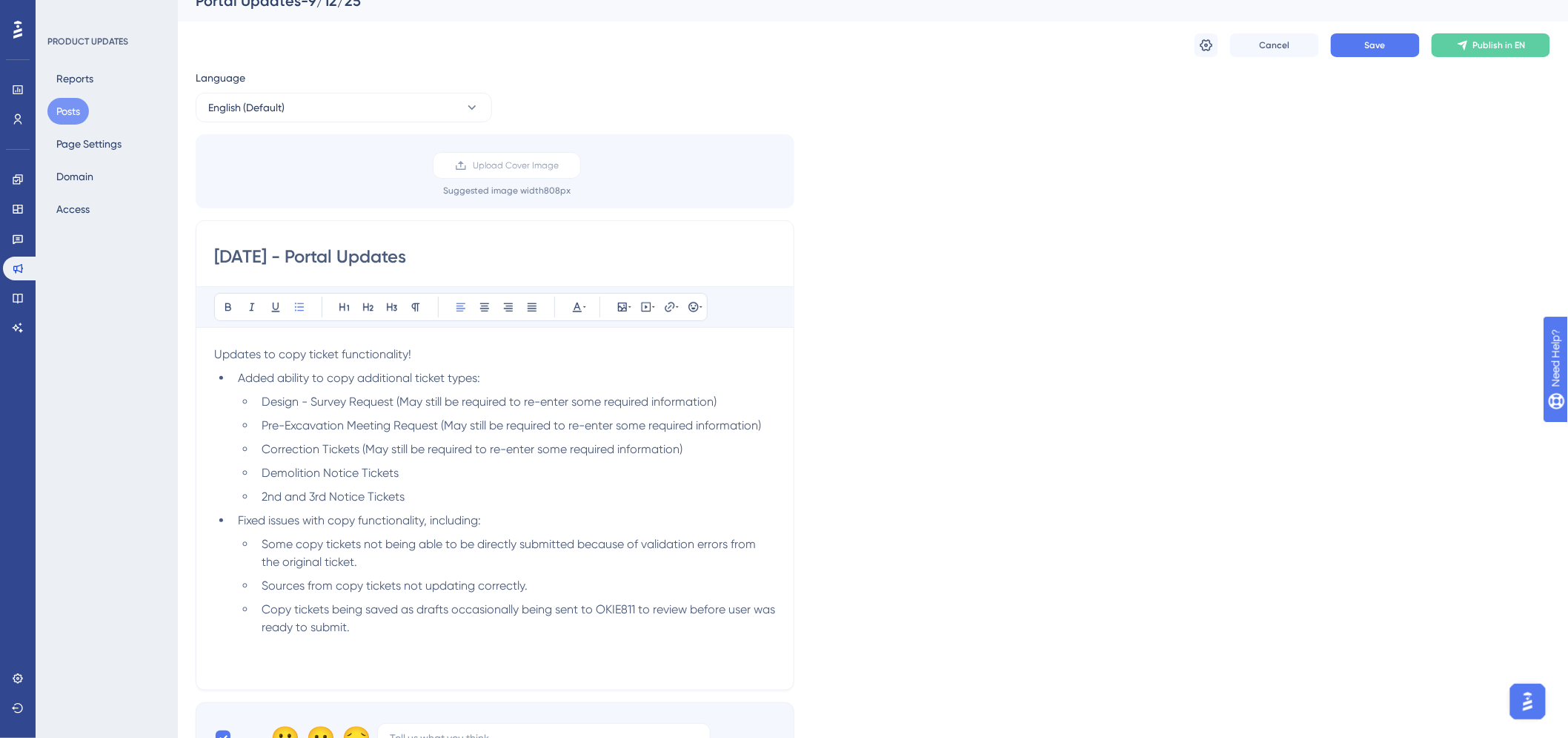
click at [458, 611] on span "Copy tickets being saved as drafts occasionally being sent to OKIE811 to review…" at bounding box center [520, 618] width 517 height 32
click at [584, 641] on div "Updates to copy ticket functionality! Added ability to copy additional ticket t…" at bounding box center [495, 509] width 562 height 326
click at [732, 609] on span "Copy tickets being saved as drafts, occasionally being sent to OKIE811 to revie…" at bounding box center [509, 618] width 495 height 32
drag, startPoint x: 534, startPoint y: 661, endPoint x: 478, endPoint y: 644, distance: 58.5
click at [529, 660] on div "Updates to copy ticket functionality! Added ability to copy additional ticket t…" at bounding box center [495, 509] width 562 height 326
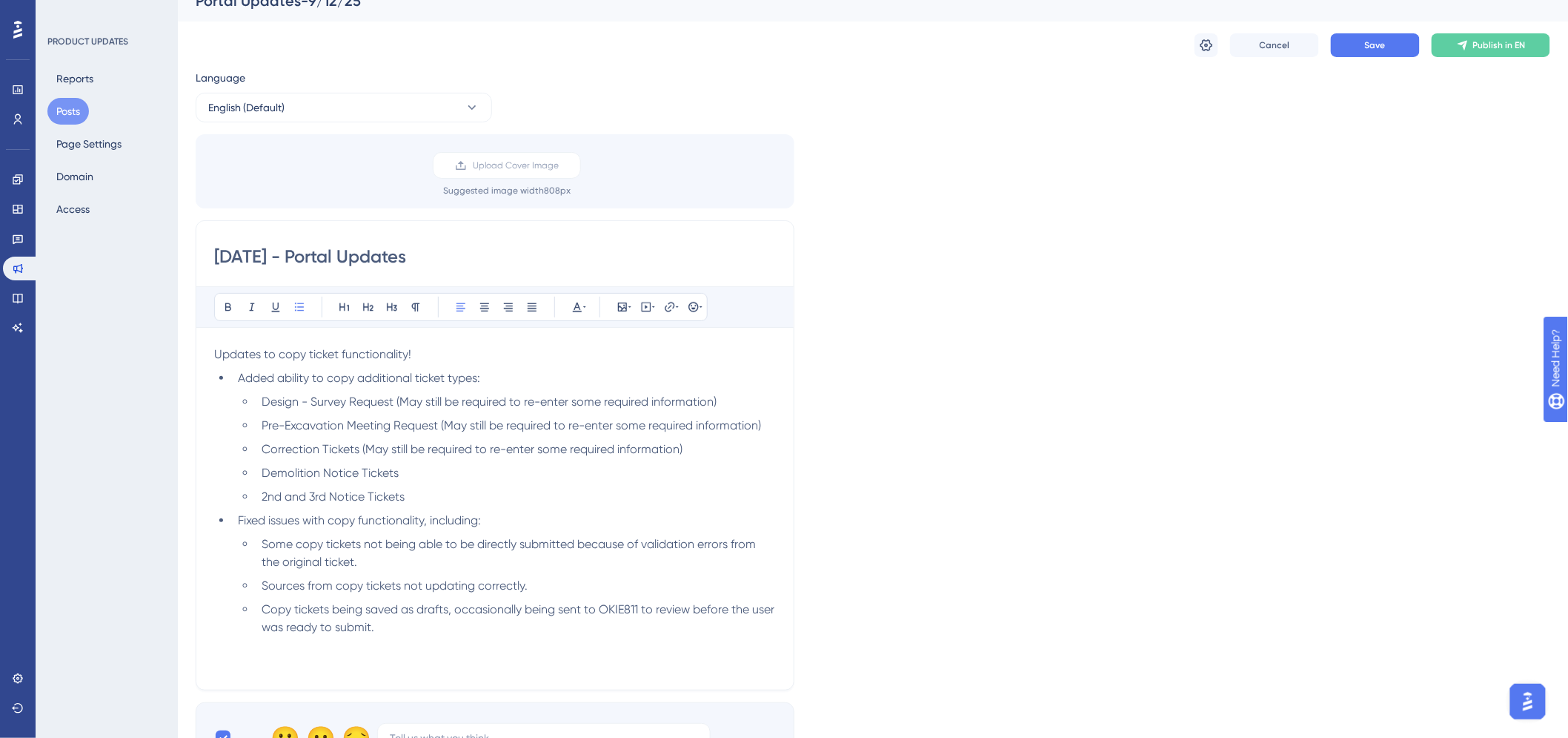
click at [417, 632] on li "Copy tickets being saved as drafts, occasionally being sent to OKIE811 to revie…" at bounding box center [515, 618] width 520 height 36
click at [419, 626] on li "Copy tickets being saved as drafts, occasionally being sent to OKIE811 to revie…" at bounding box center [515, 618] width 520 height 36
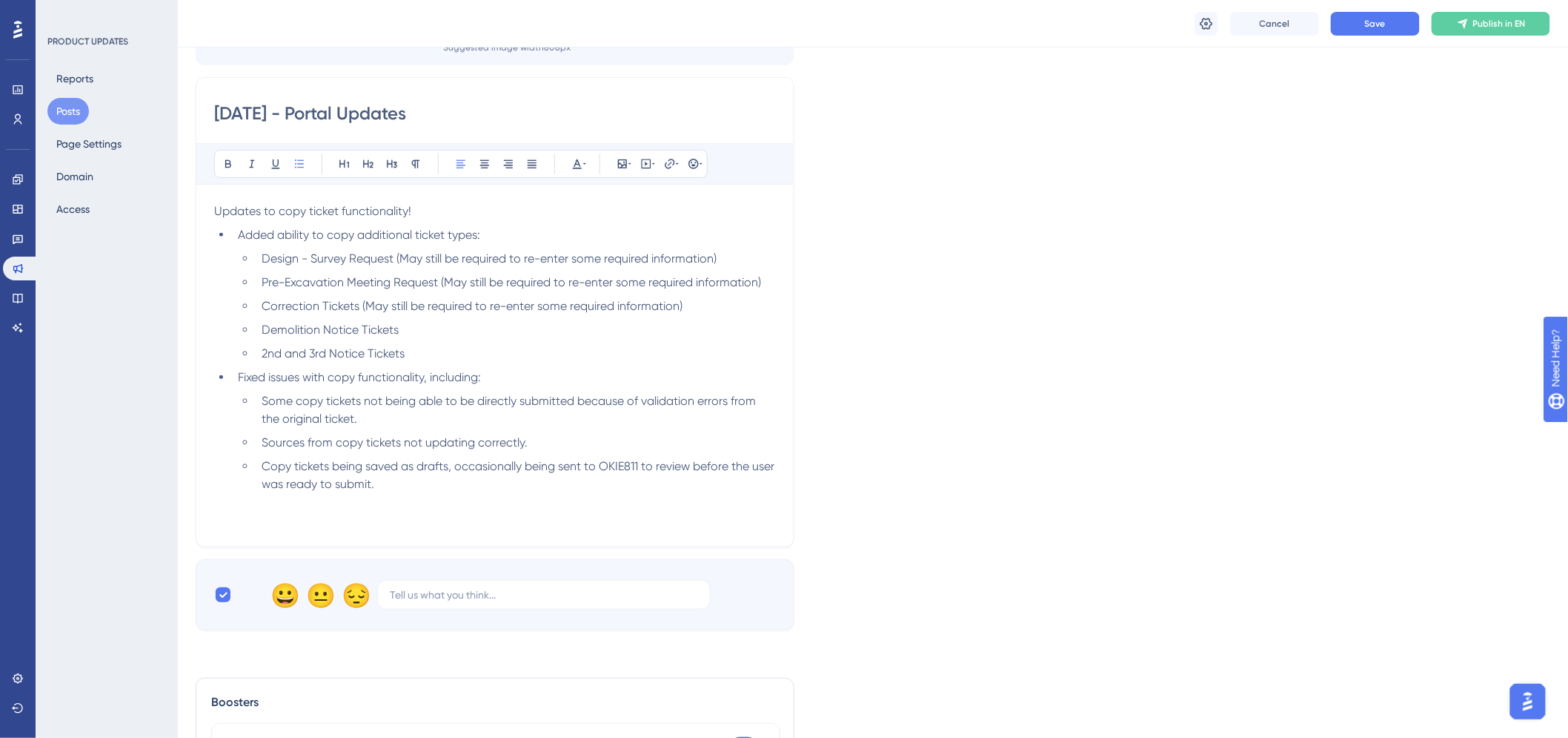
scroll to position [185, 0]
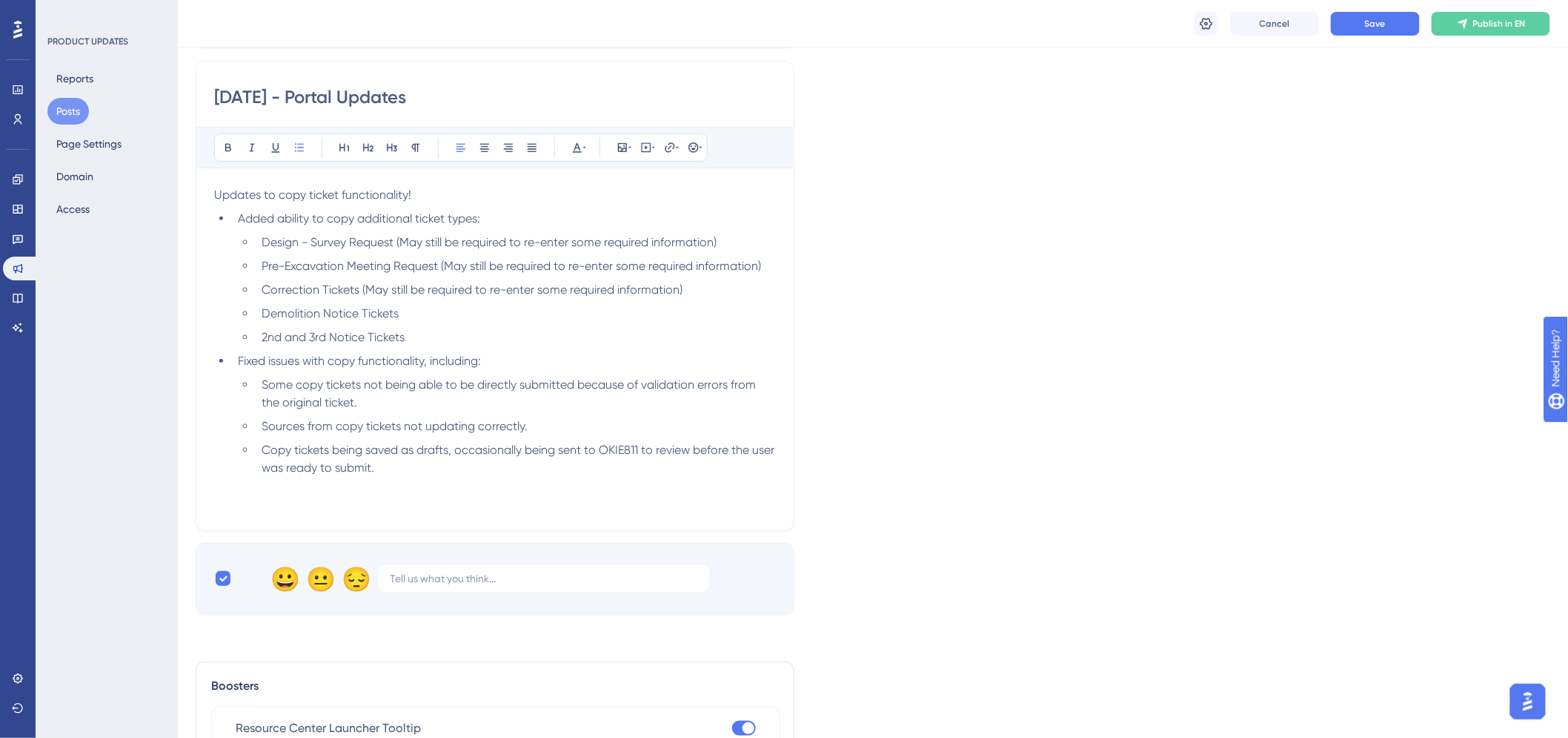
drag, startPoint x: 412, startPoint y: 471, endPoint x: 185, endPoint y: 193, distance: 358.9
click at [185, 193] on div "Performance Users Engagement Widgets Feedback Product Updates Knowledge Base AI…" at bounding box center [873, 487] width 1390 height 1346
copy div "Updates to copy ticket functionality! Added ability to copy additional ticket t…"
click at [427, 478] on div "Updates to copy ticket functionality! Added ability to copy additional ticket t…" at bounding box center [495, 349] width 562 height 326
click at [723, 243] on li "Design - Survey Request (May still be required to re-enter some required inform…" at bounding box center [515, 242] width 520 height 17
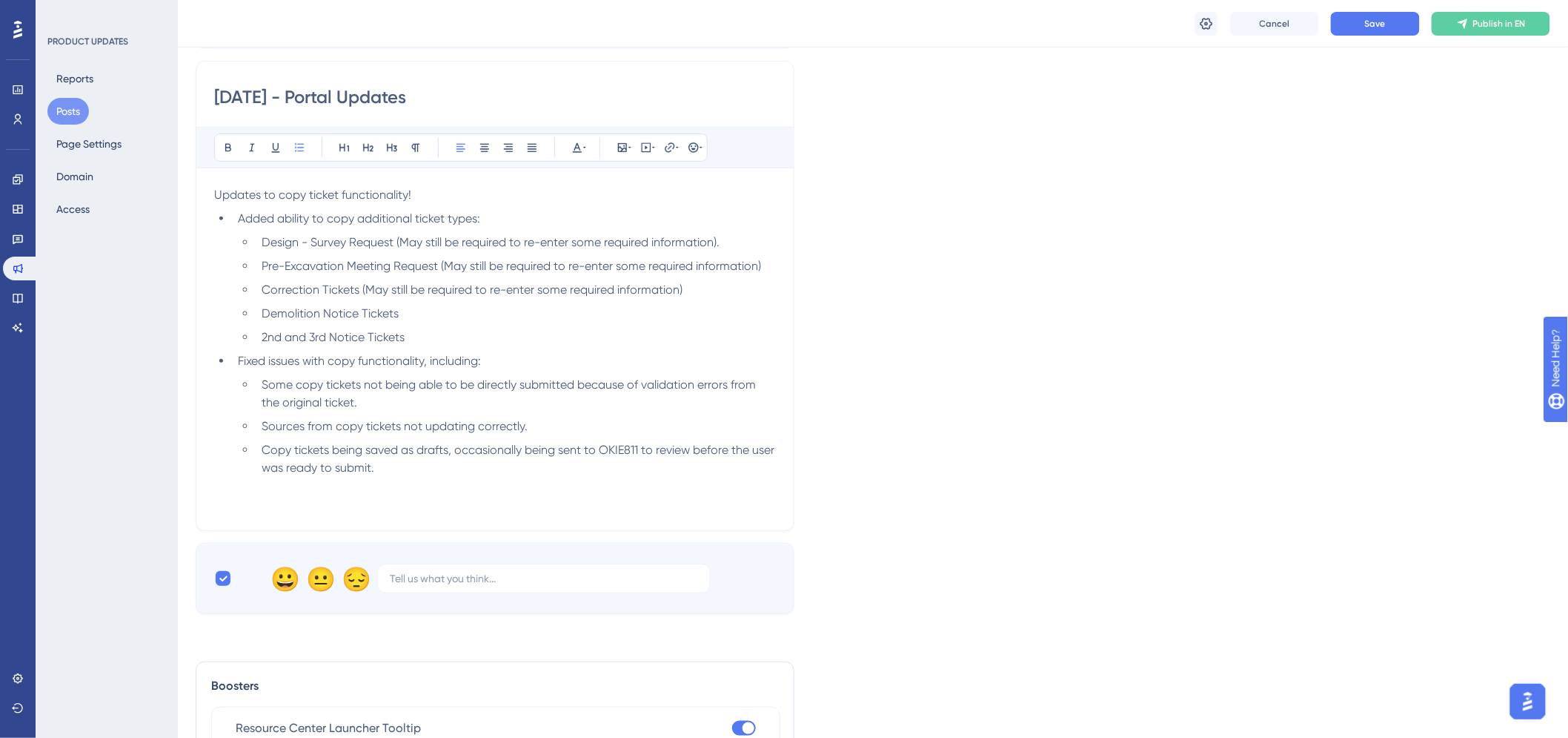
click at [435, 475] on li "Copy tickets being saved as drafts, occasionally being sent to OKIE811 to revie…" at bounding box center [515, 459] width 520 height 36
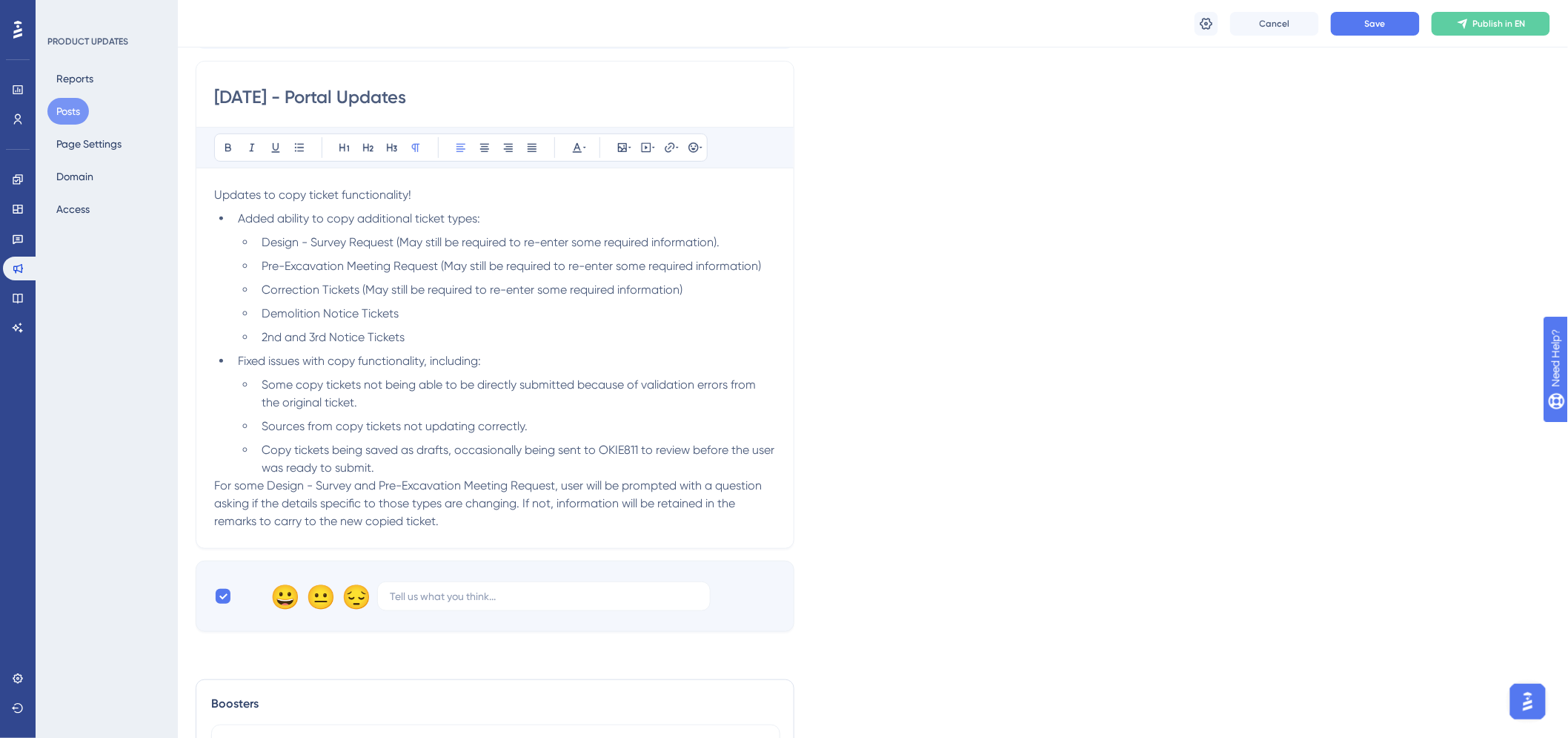
click at [553, 528] on p "For some Design - Survey and Pre-Excavation Meeting Request, user will be promp…" at bounding box center [495, 503] width 562 height 53
click at [276, 522] on span "For some Design - Survey and Pre-Excavation Meeting Request, user will be promp…" at bounding box center [489, 503] width 550 height 49
click at [317, 520] on span "For some Design - Survey and Pre-Excavation Meeting Request, user will be promp…" at bounding box center [489, 503] width 550 height 49
click at [502, 519] on p "For some Design - Survey and Pre-Excavation Meeting Request, user will be promp…" at bounding box center [495, 503] width 562 height 53
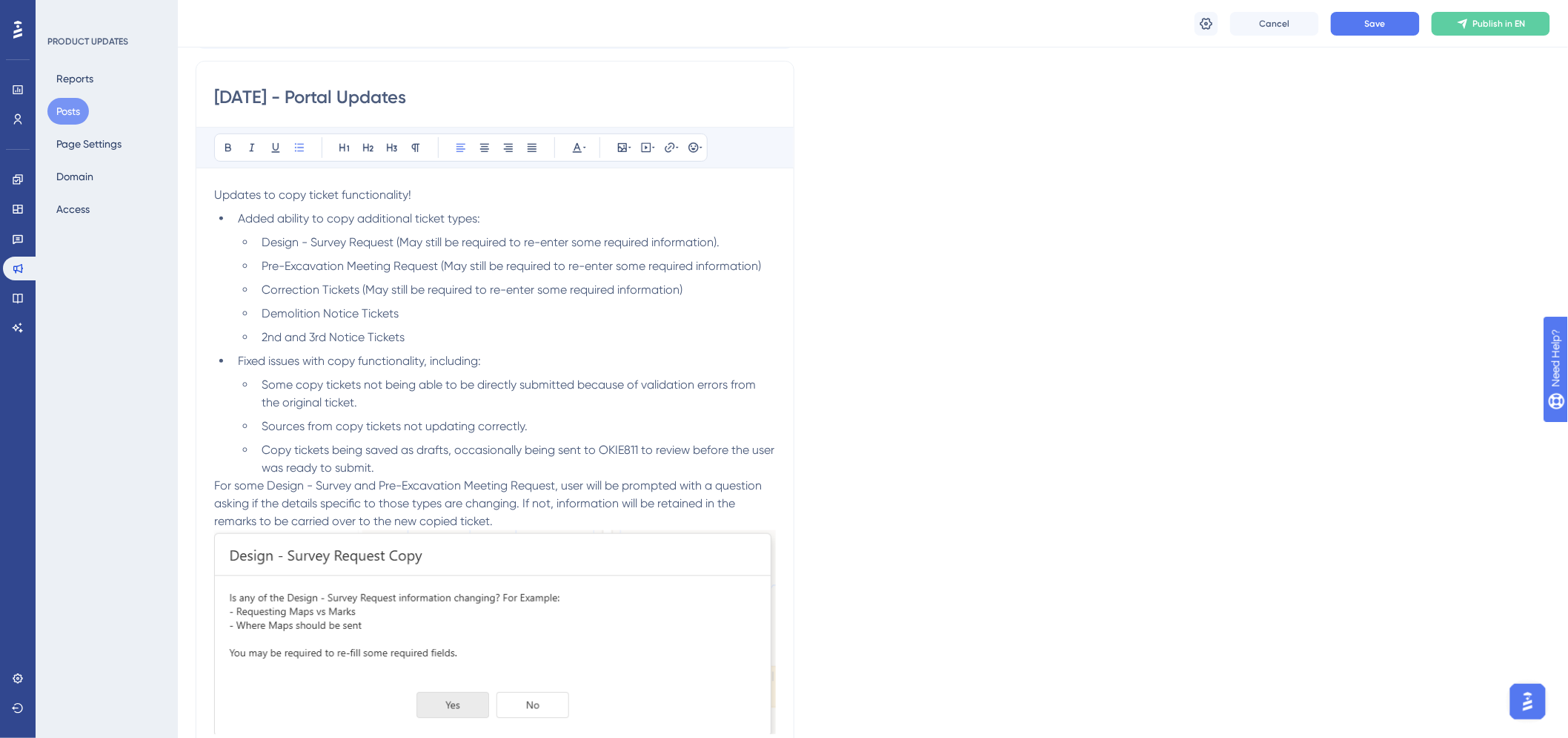
click at [412, 465] on li "Copy tickets being saved as drafts, occasionally being sent to OKIE811 to revie…" at bounding box center [515, 459] width 520 height 36
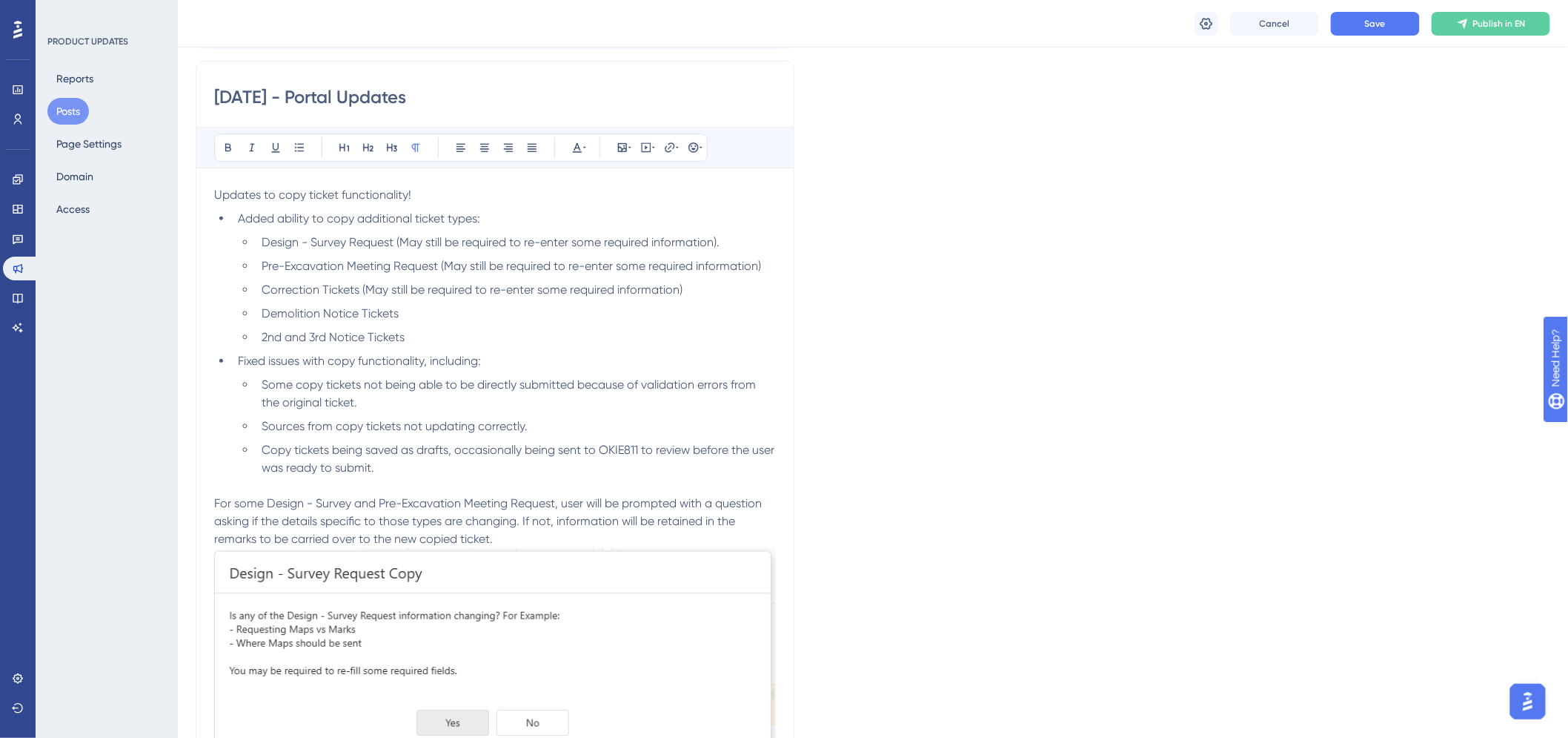
click at [214, 498] on span "For some Design - Survey and Pre-Excavation Meeting Request, user will be promp…" at bounding box center [489, 520] width 550 height 49
drag, startPoint x: 272, startPoint y: 503, endPoint x: 244, endPoint y: 502, distance: 28.0
click at [244, 502] on span "**For some Design - Survey and Pre-Excavation Meeting Request, user will be pro…" at bounding box center [493, 520] width 559 height 49
click at [639, 542] on p "**For Design - Survey and Pre-Excavation Meeting Request, user will be prompted…" at bounding box center [495, 521] width 562 height 53
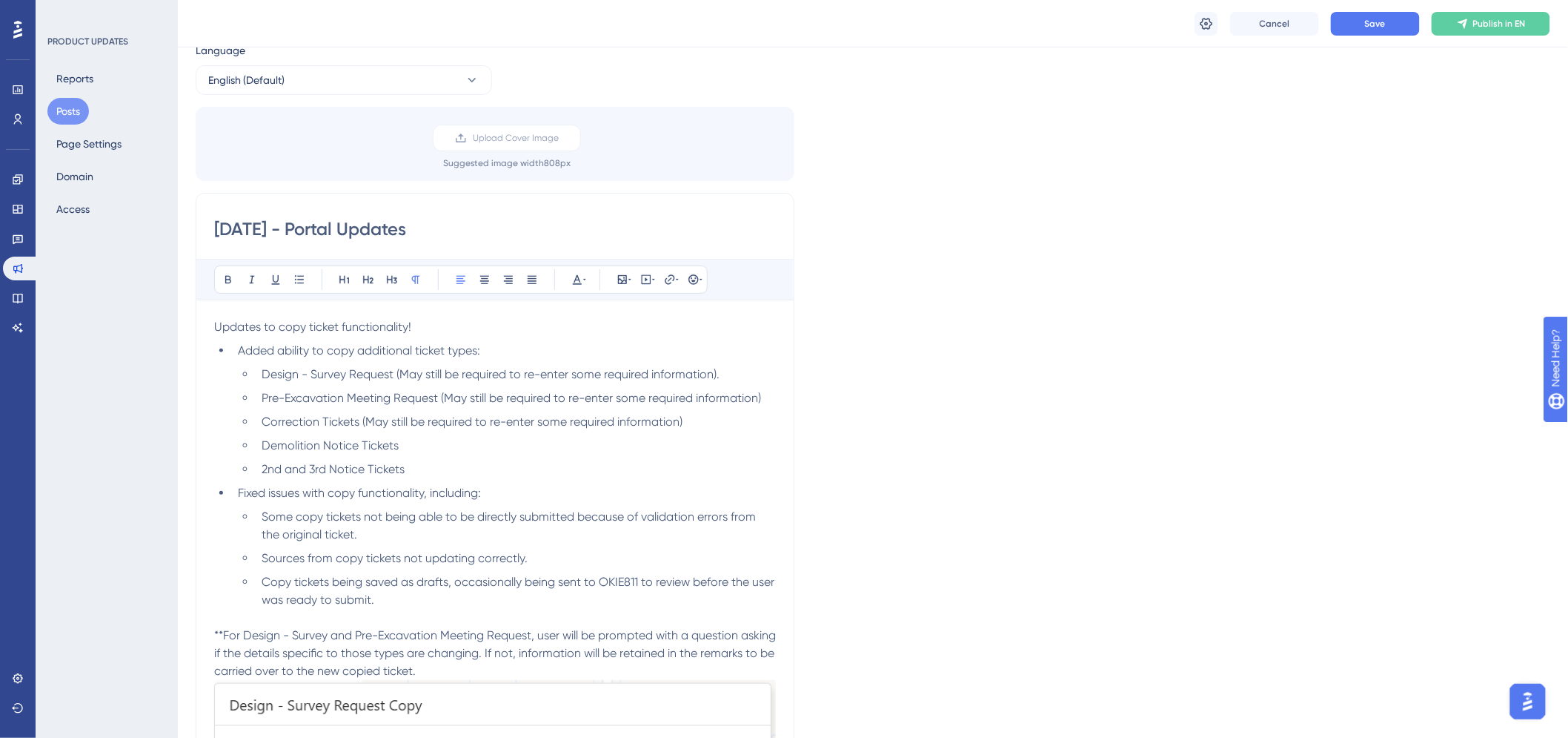
scroll to position [0, 0]
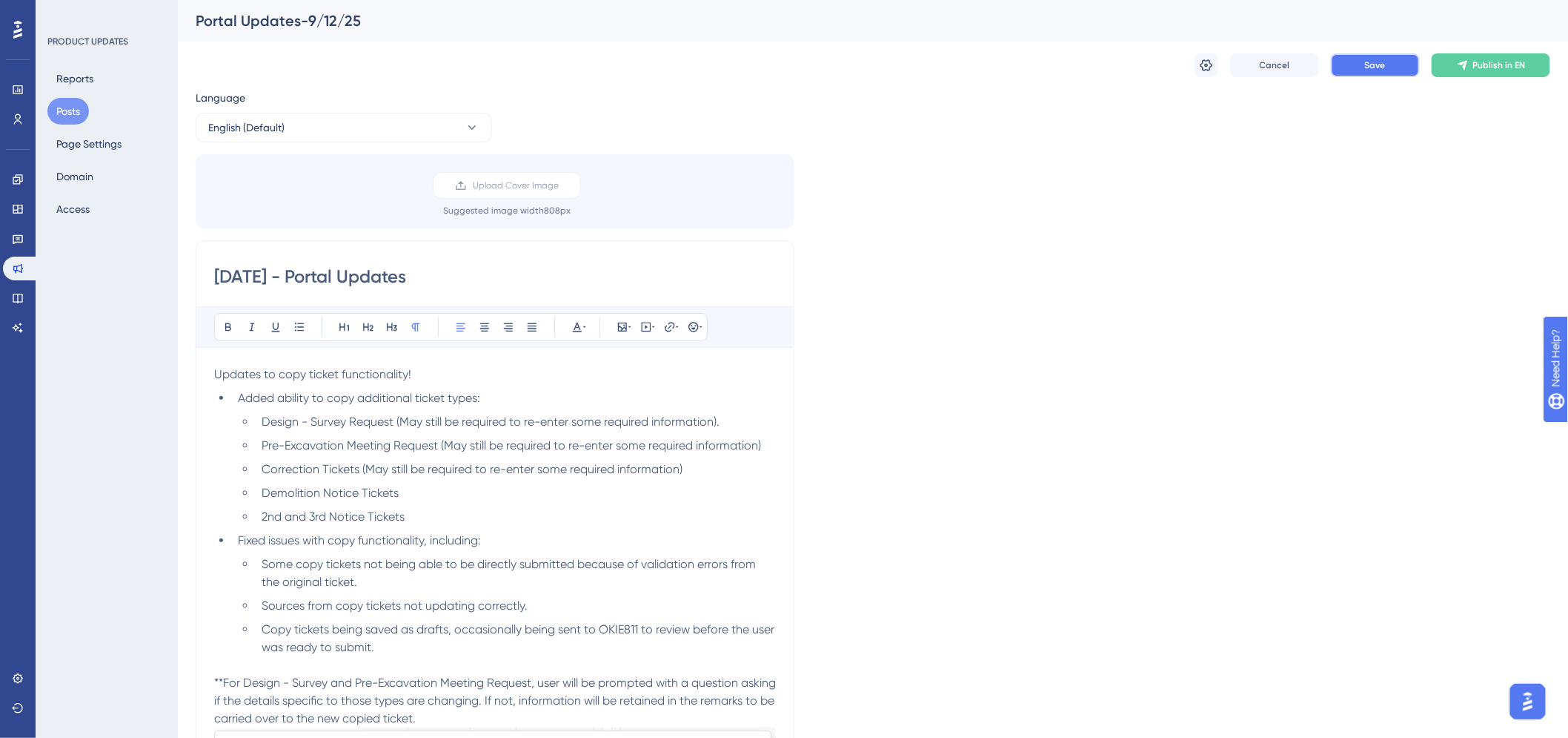
click at [1371, 68] on span "Save" at bounding box center [1375, 65] width 20 height 12
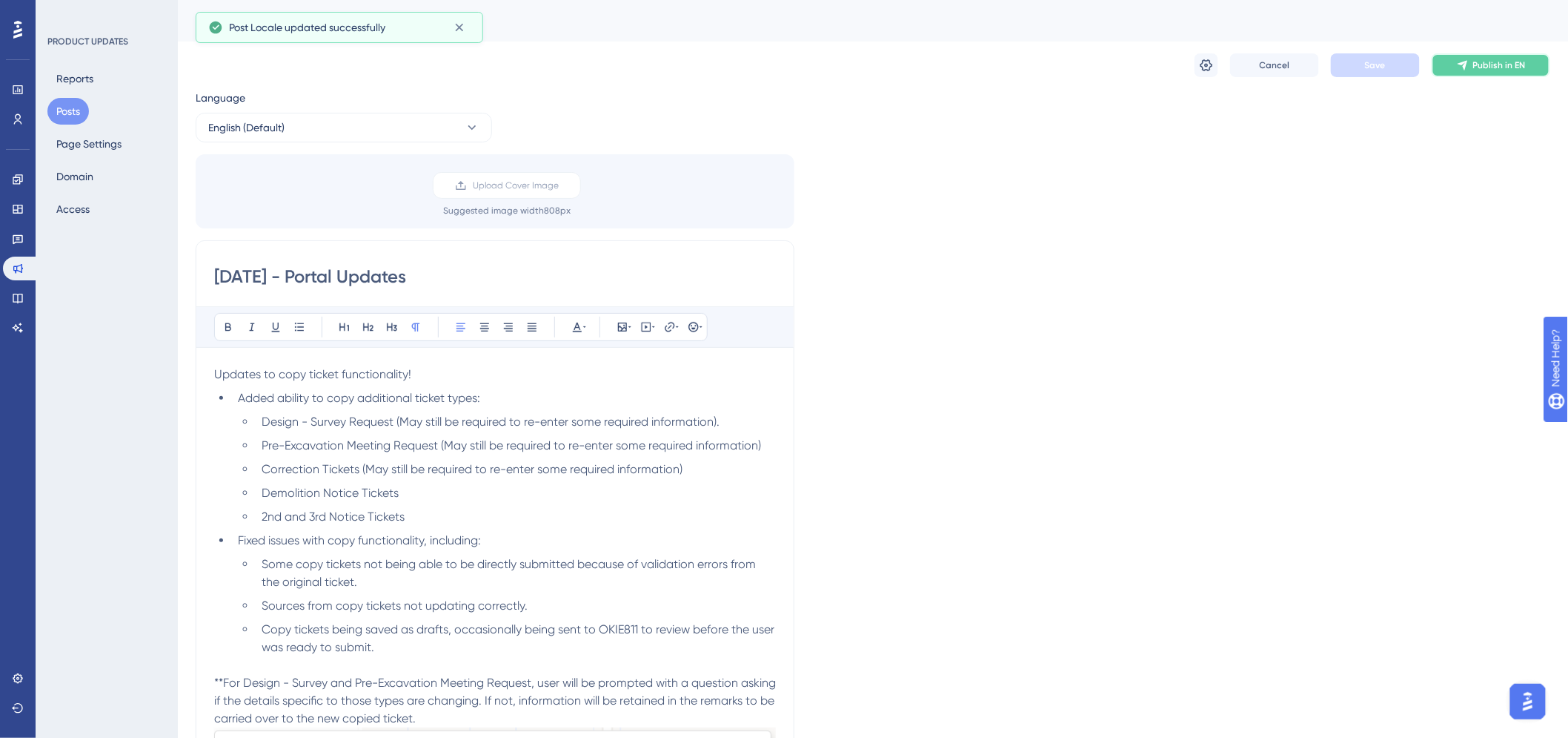
click at [1473, 72] on button "Publish in EN" at bounding box center [1491, 65] width 118 height 24
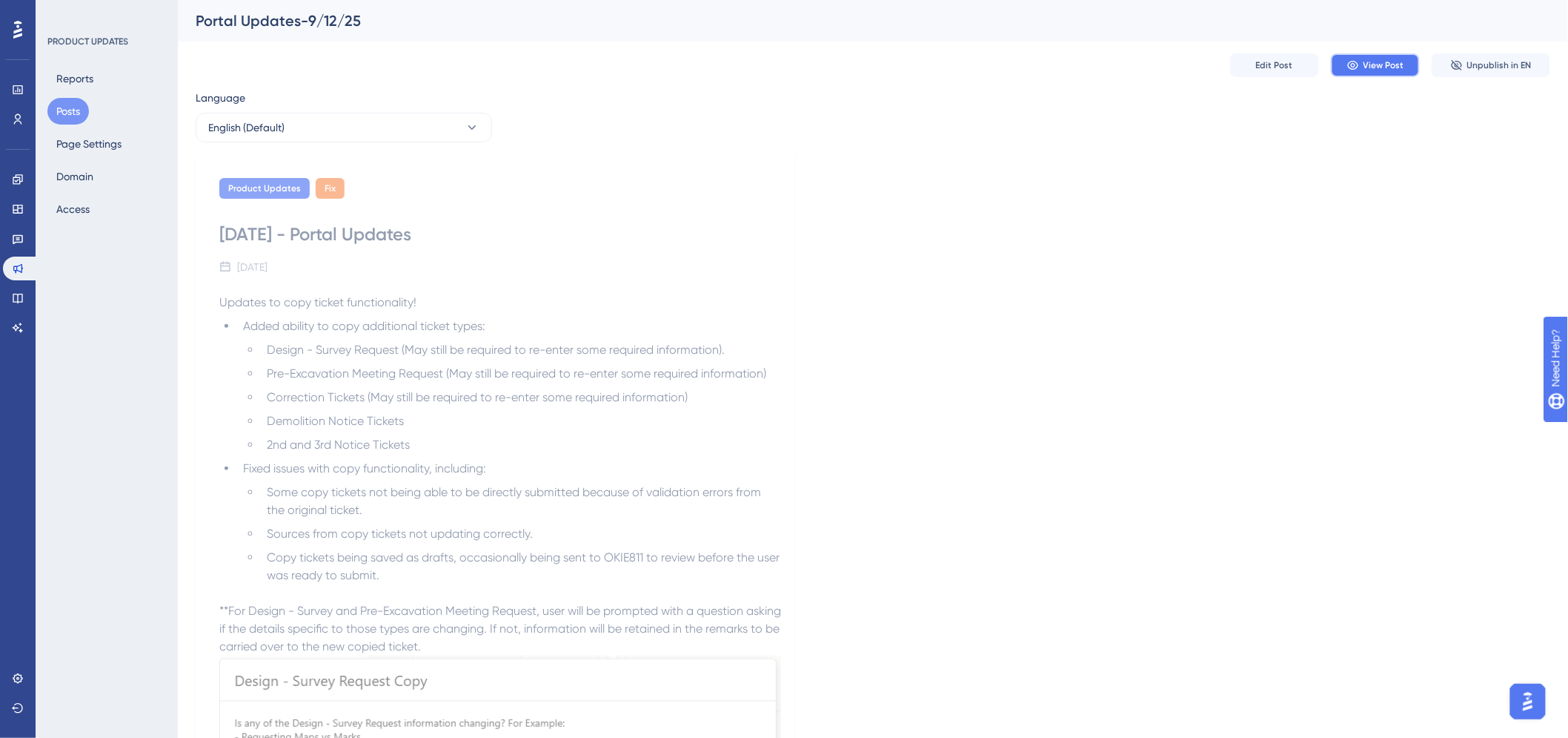
click at [1366, 68] on span "View Post" at bounding box center [1384, 65] width 41 height 12
